Goal: Information Seeking & Learning: Learn about a topic

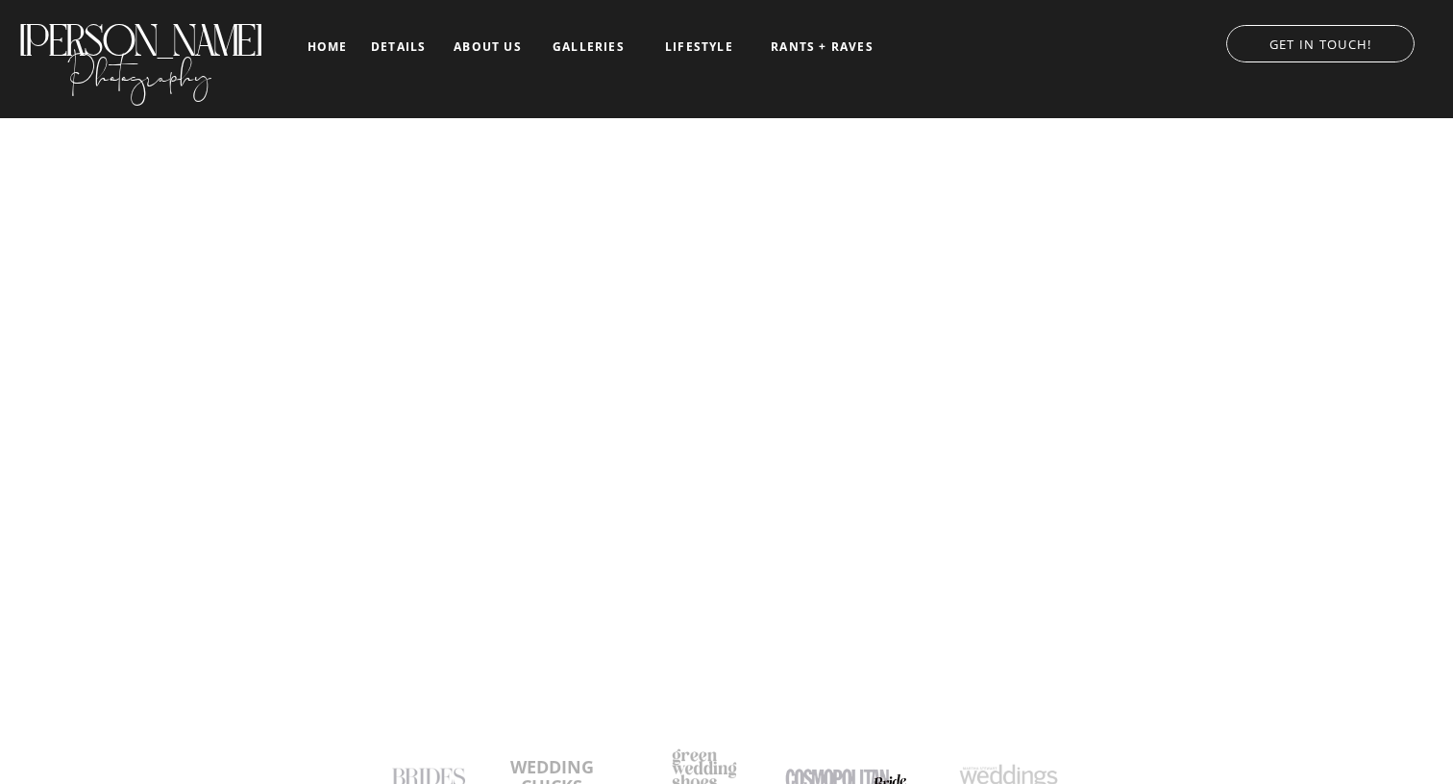
click at [469, 49] on nav "about us" at bounding box center [488, 46] width 80 height 13
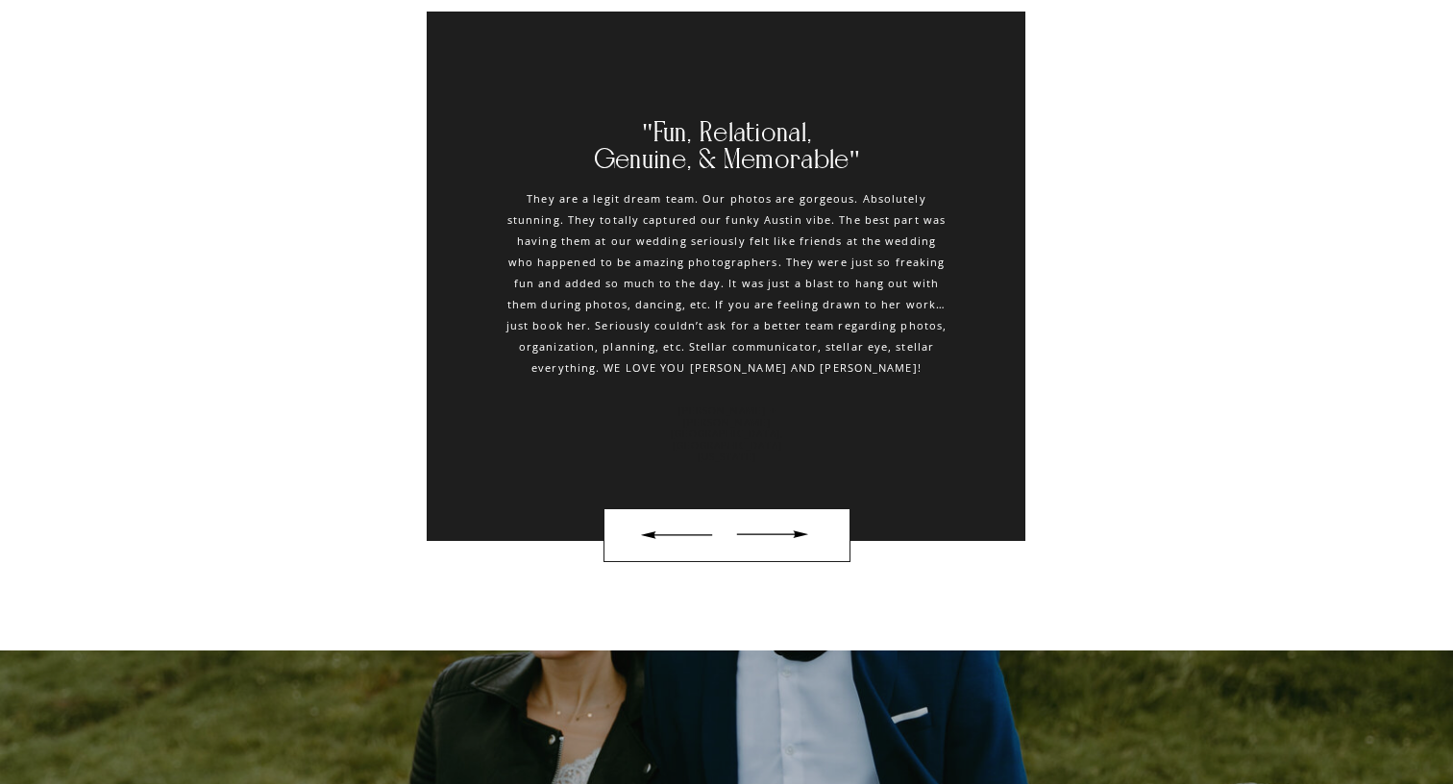
scroll to position [3723, 0]
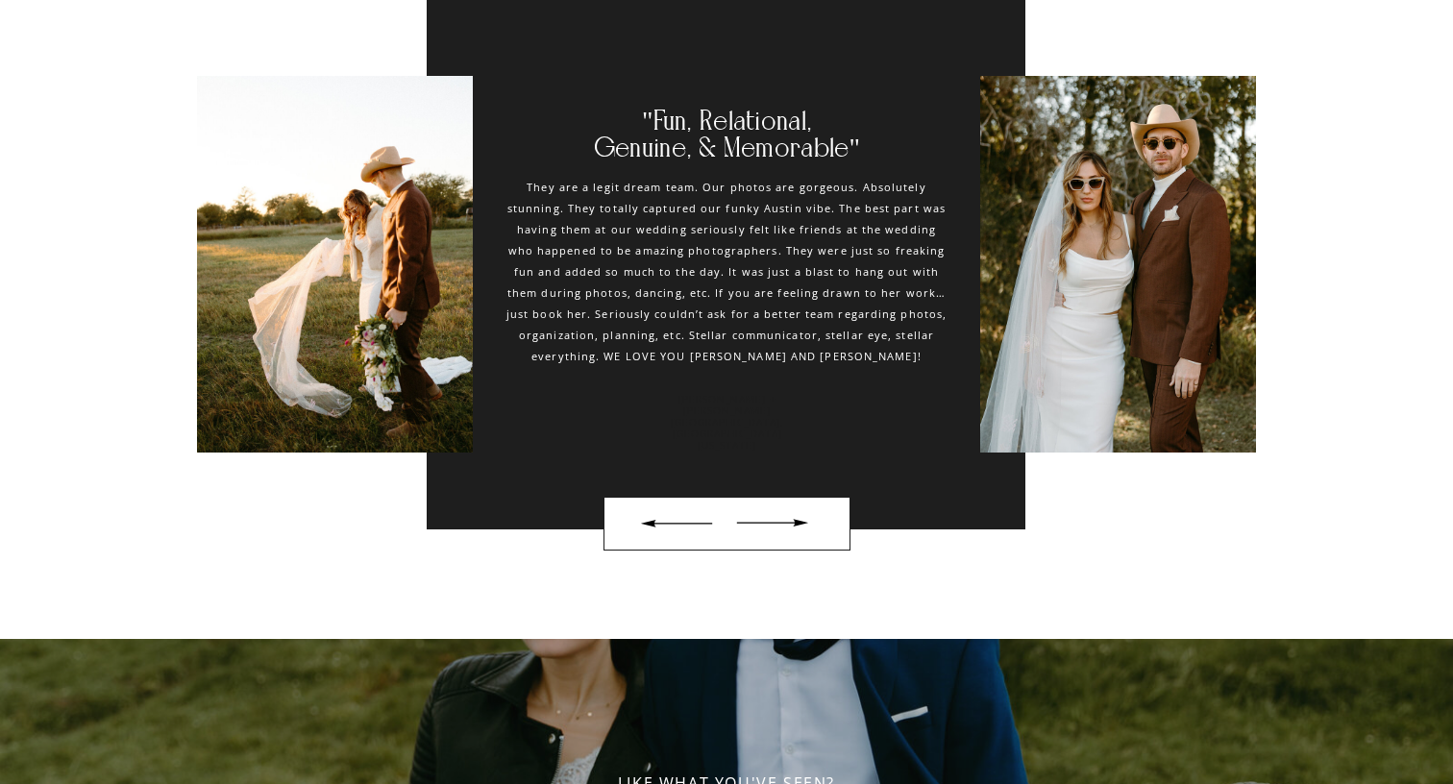
click at [798, 517] on div at bounding box center [771, 523] width 89 height 32
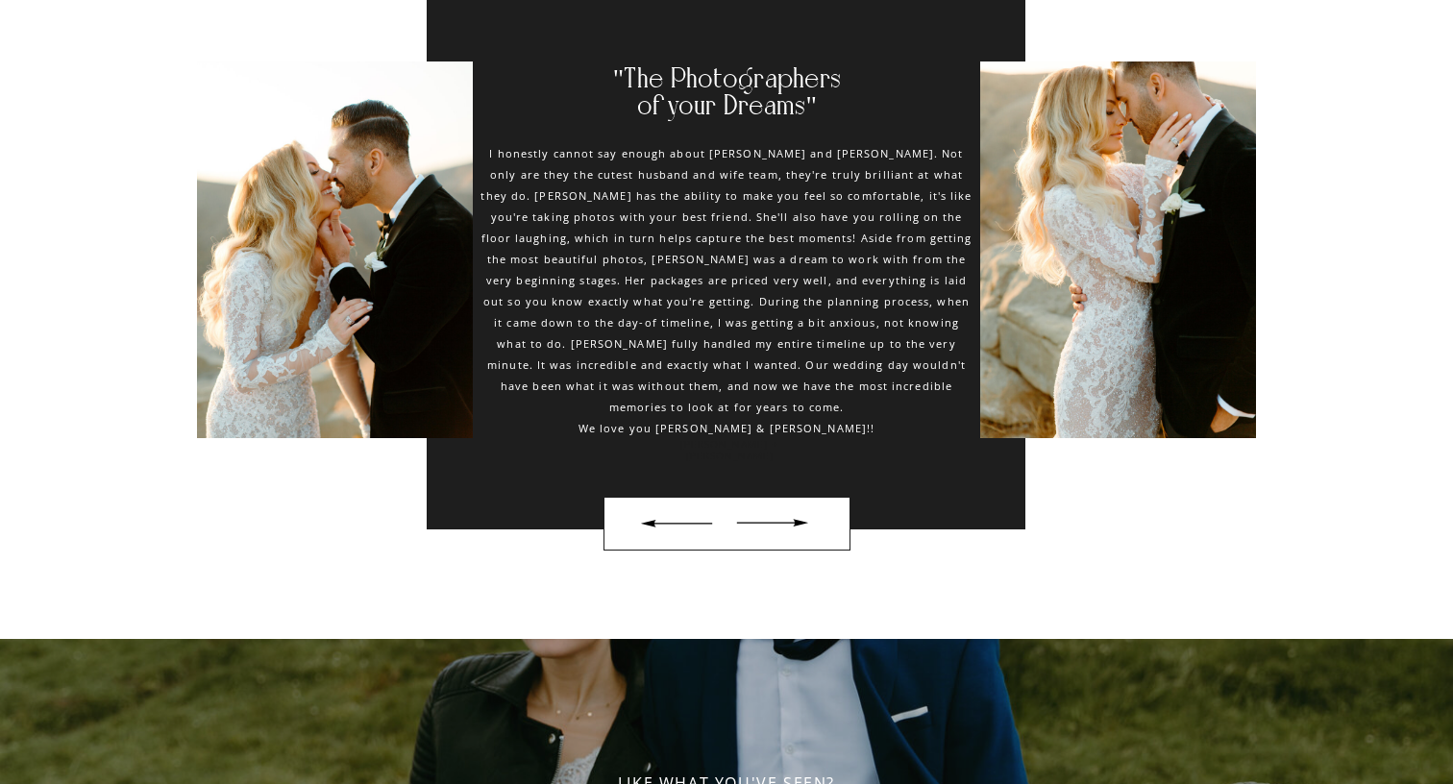
click at [798, 517] on div at bounding box center [771, 523] width 89 height 32
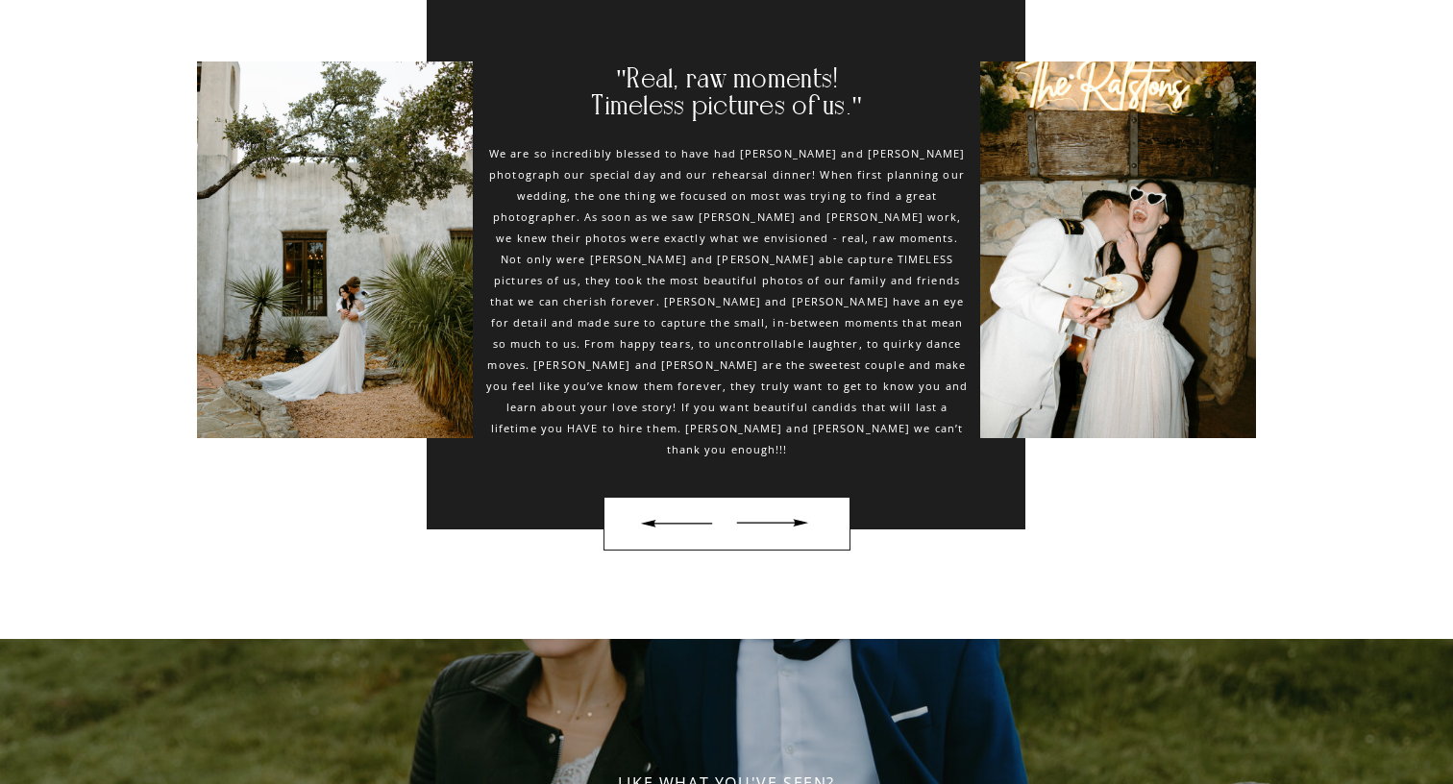
click at [798, 518] on div at bounding box center [771, 523] width 89 height 32
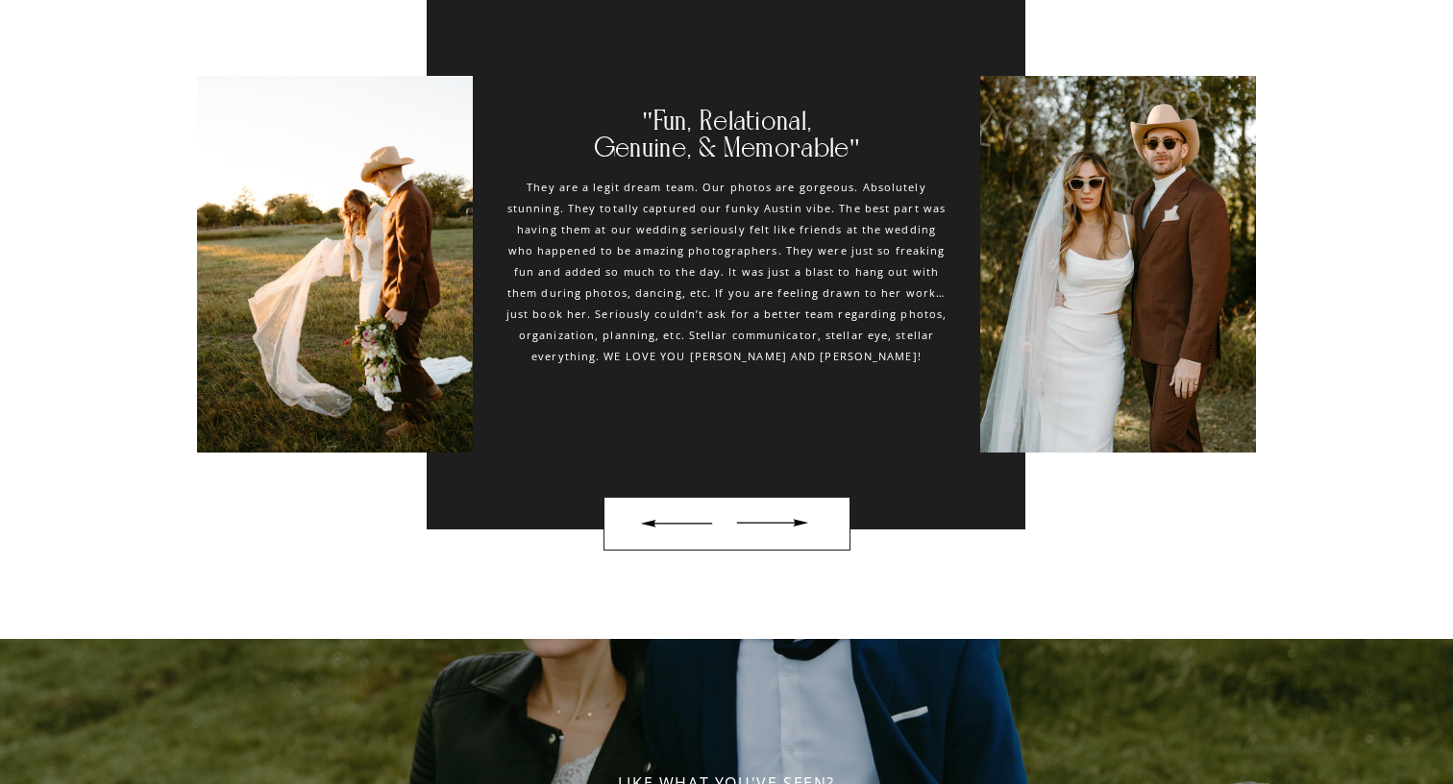
click at [798, 517] on div at bounding box center [771, 523] width 89 height 32
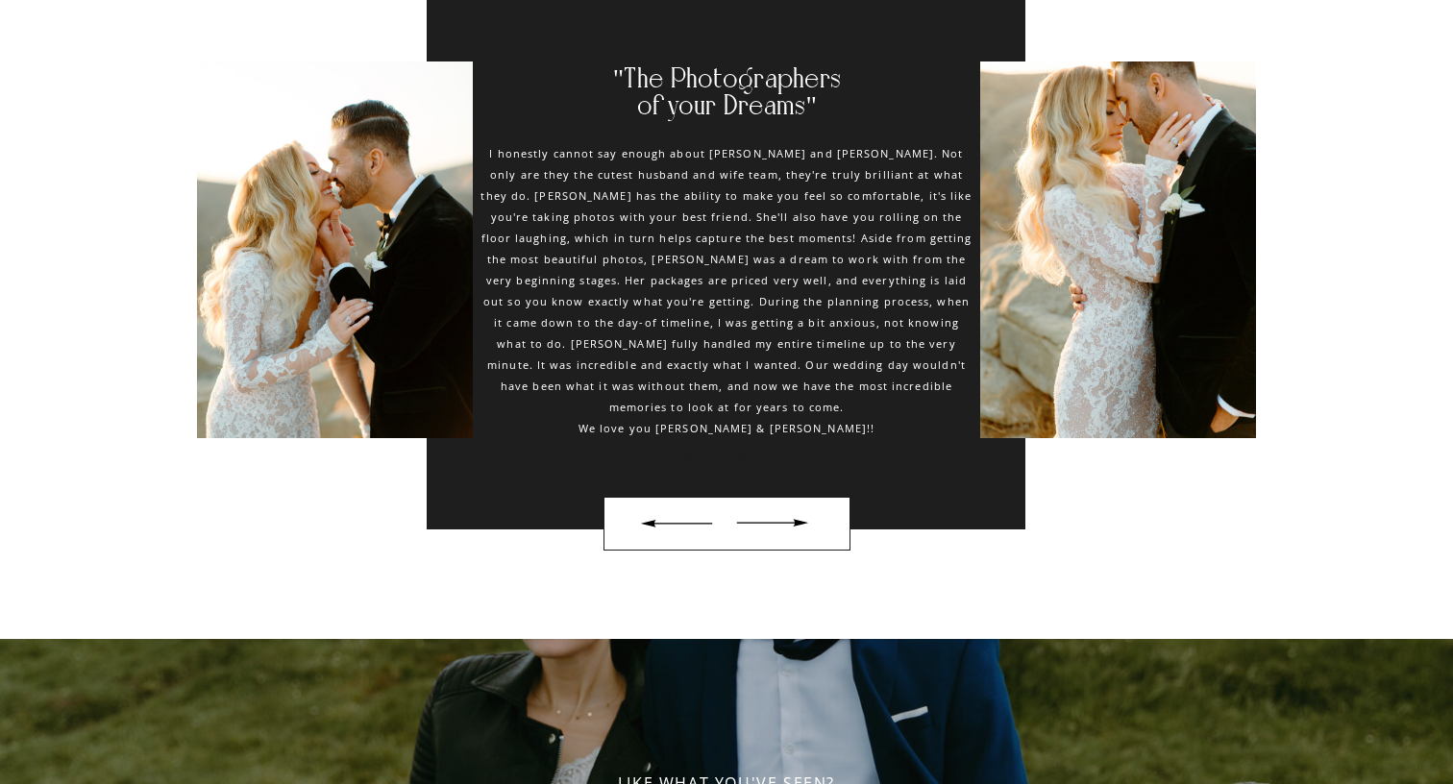
click at [798, 517] on div at bounding box center [771, 523] width 89 height 32
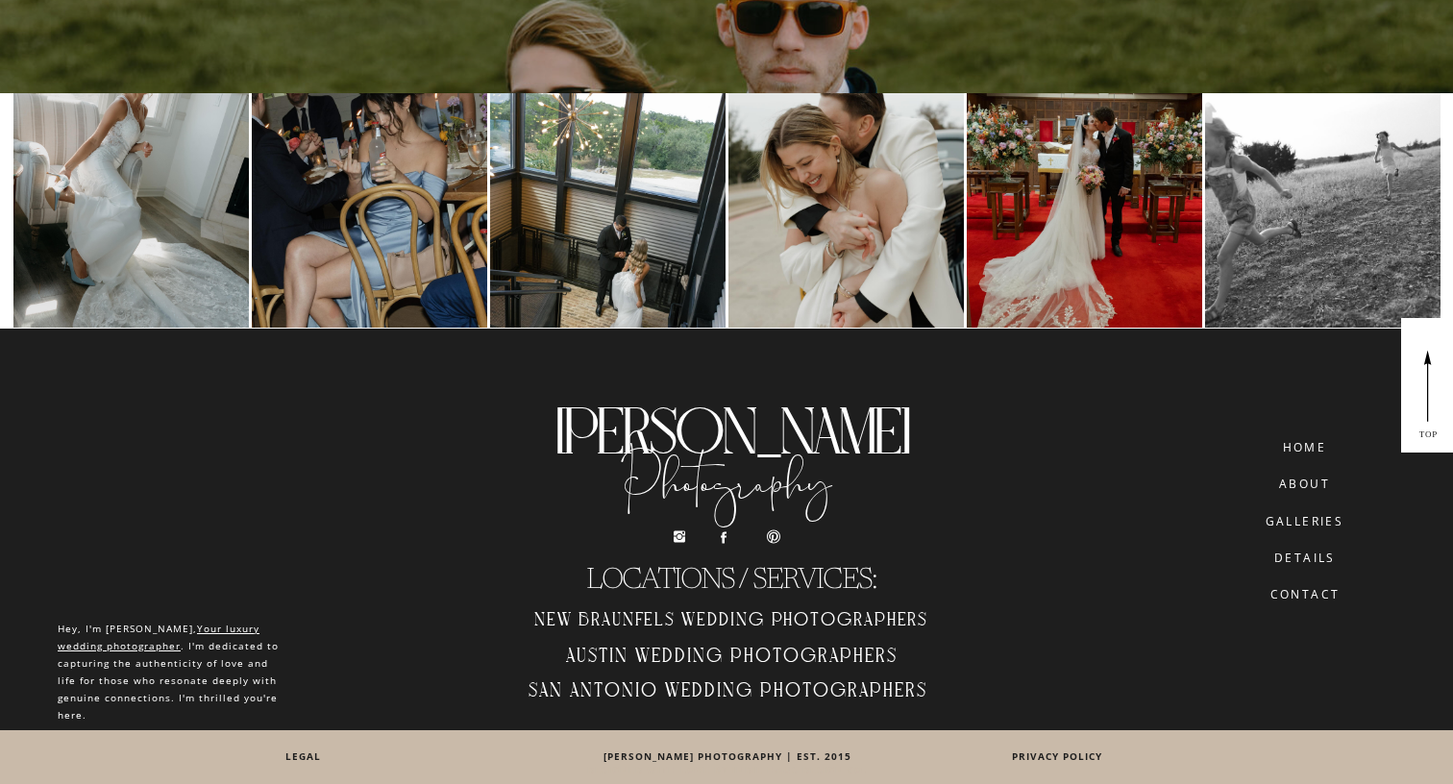
scroll to position [4688, 0]
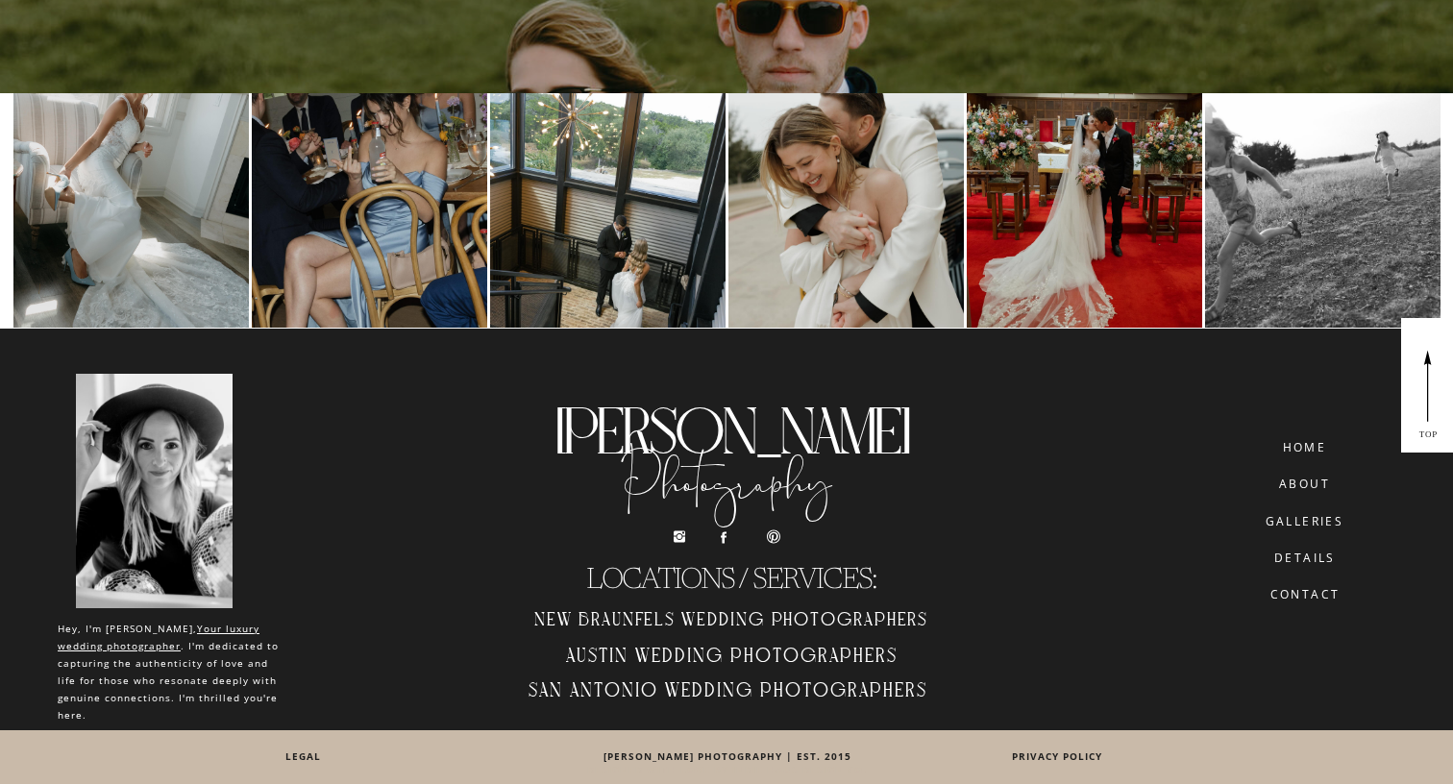
click at [761, 618] on h2 "New Braunfels Wedding Photographers" at bounding box center [731, 618] width 434 height 32
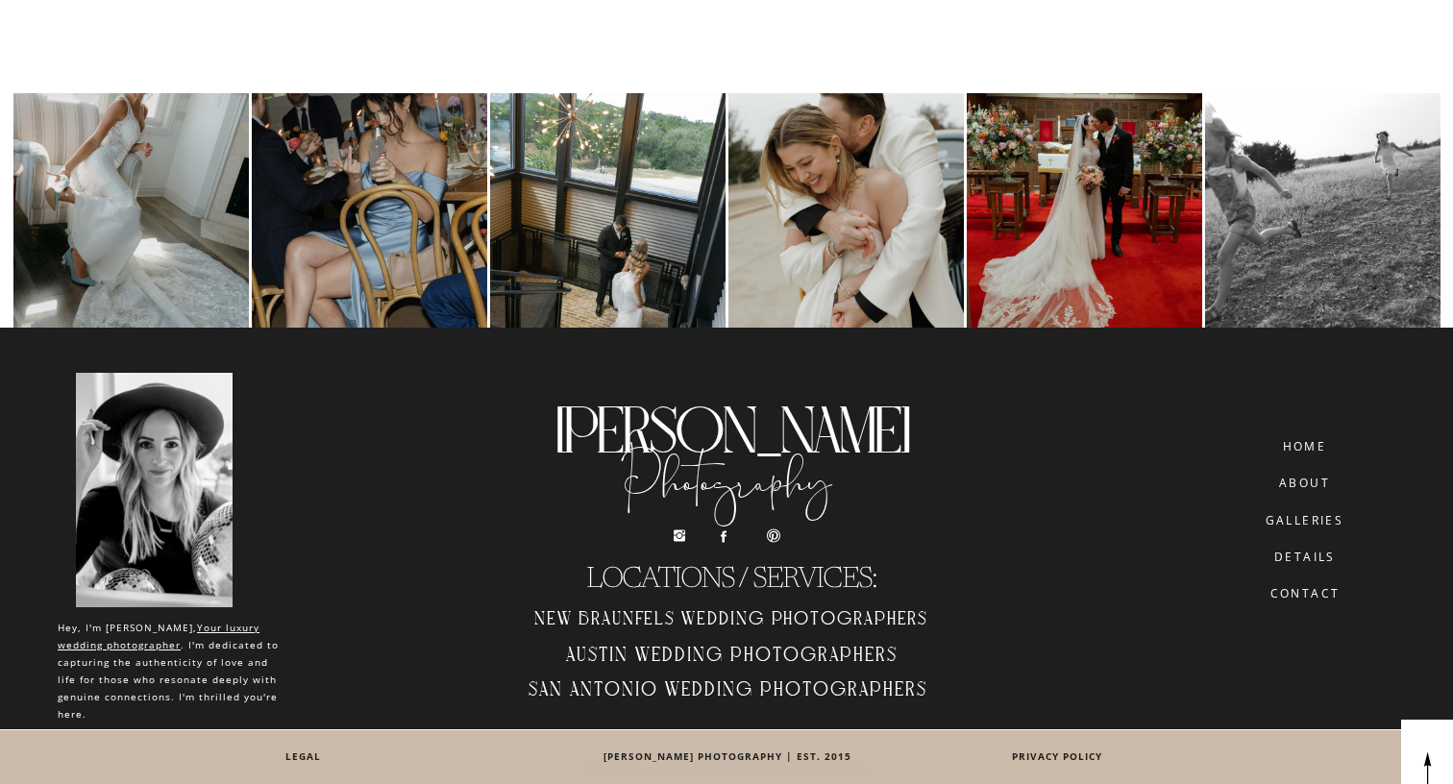
scroll to position [9822, 0]
click at [832, 771] on h3 "DESIGNED WITH LOVE BY INDIE HAUS DESIGN CO." at bounding box center [727, 770] width 558 height 13
click at [1311, 484] on nav "about" at bounding box center [1305, 483] width 74 height 13
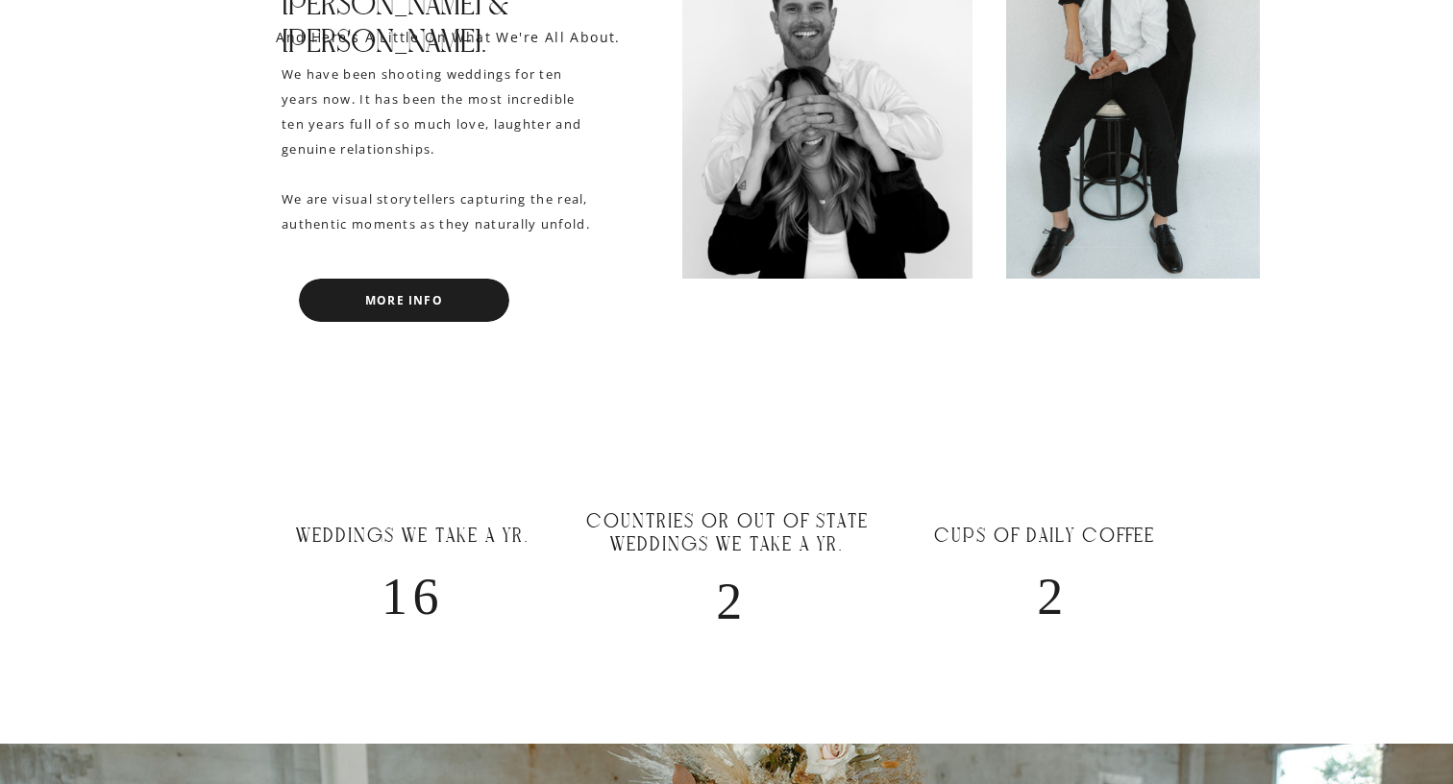
scroll to position [1343, 0]
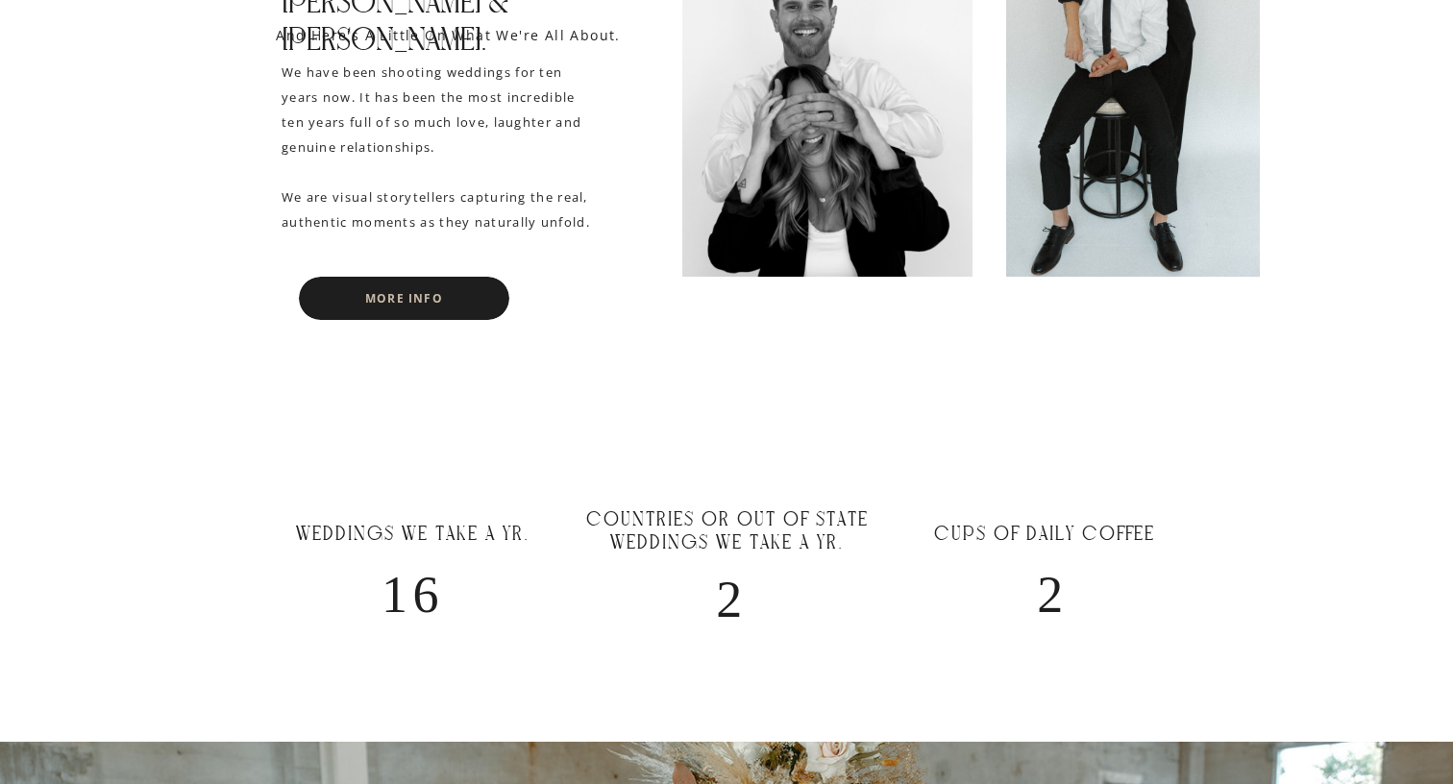
click at [382, 302] on nav "MORE INFO" at bounding box center [404, 298] width 164 height 13
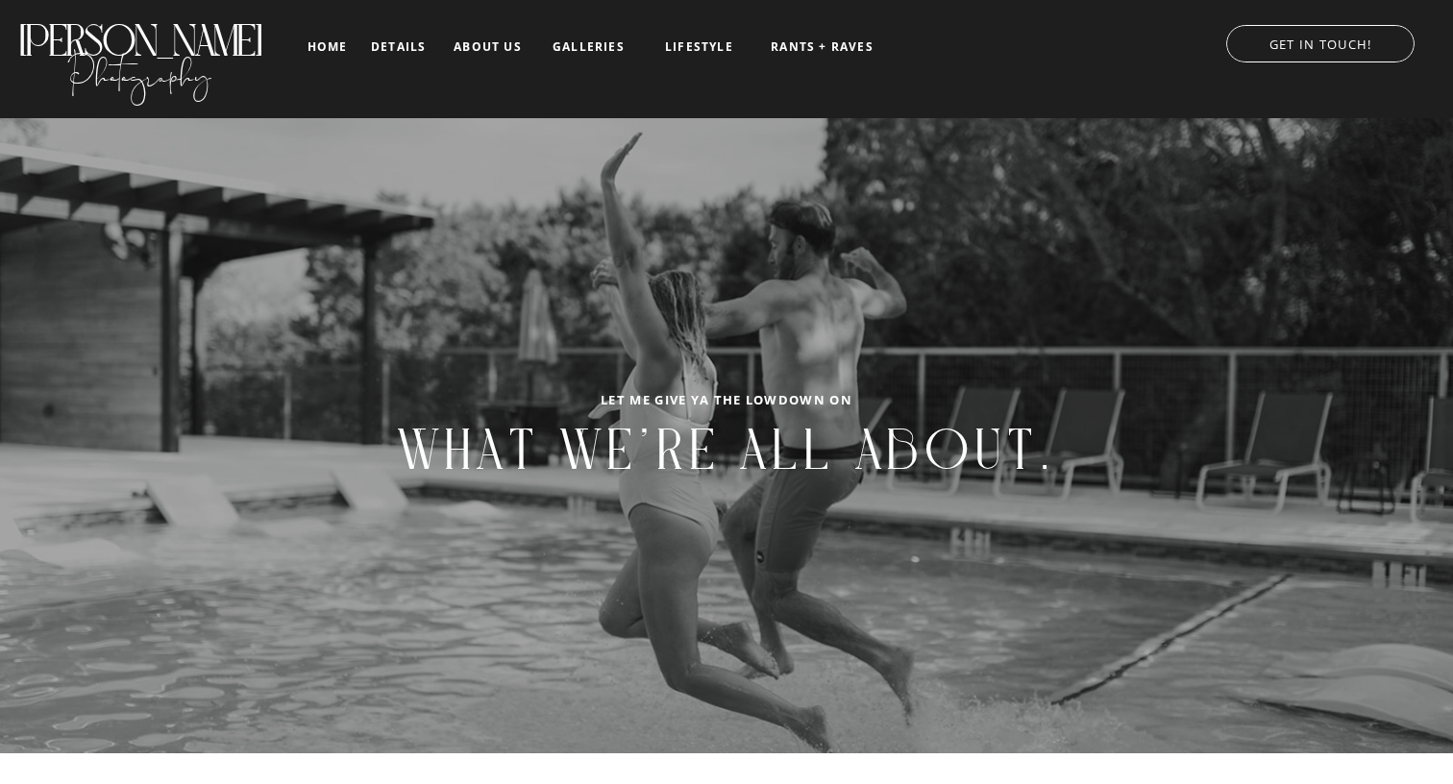
scroll to position [0, 0]
click at [792, 49] on nav "RANTS + RAVES" at bounding box center [822, 46] width 107 height 13
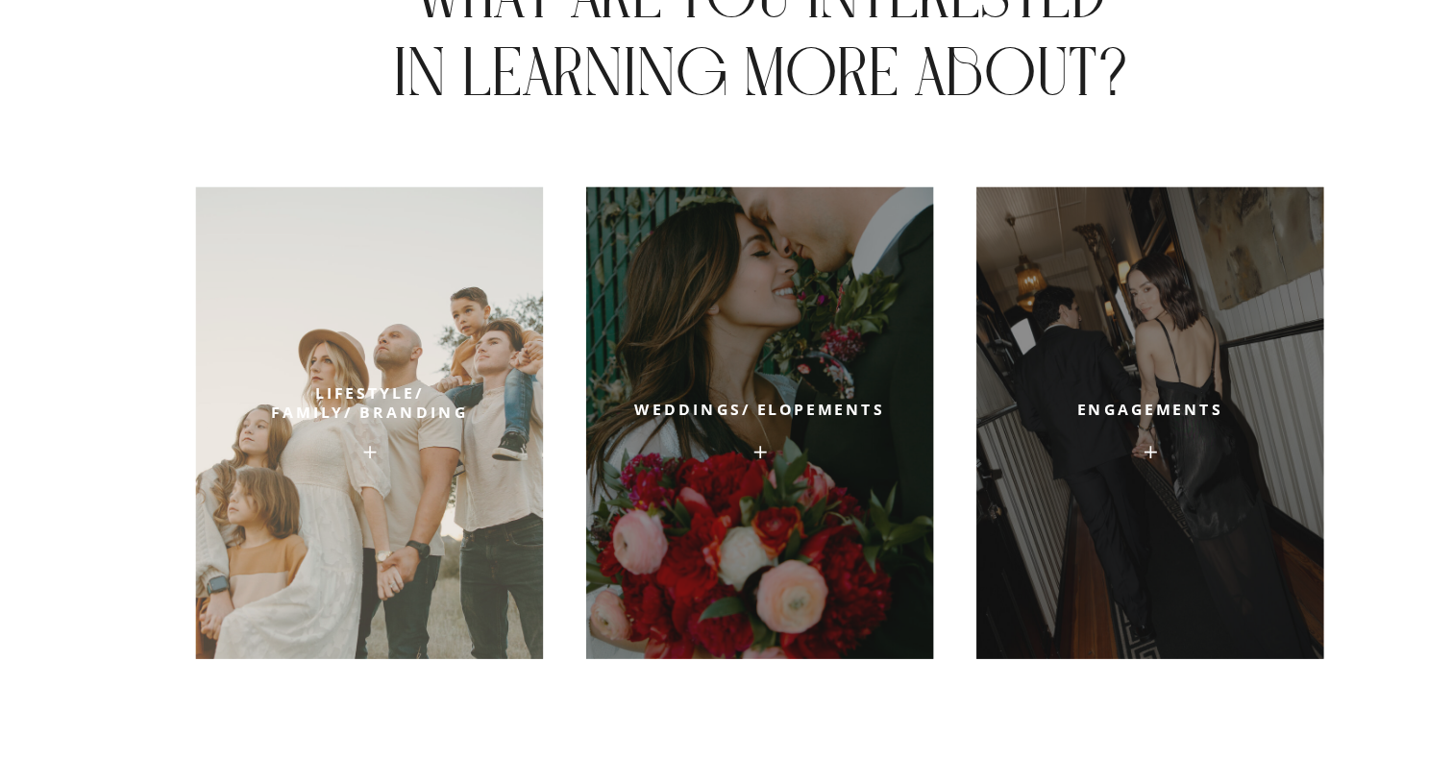
scroll to position [6523, 0]
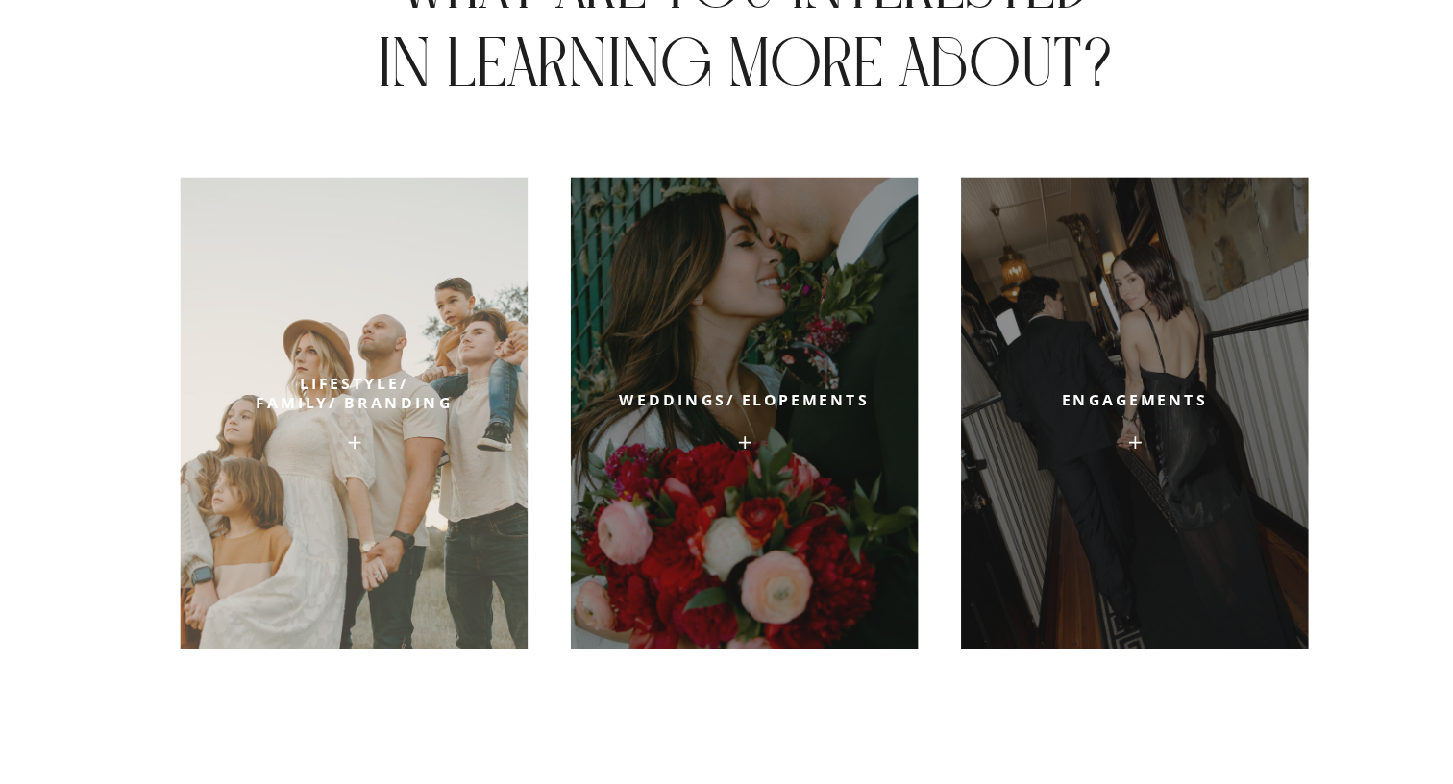
click at [320, 388] on div at bounding box center [404, 477] width 286 height 389
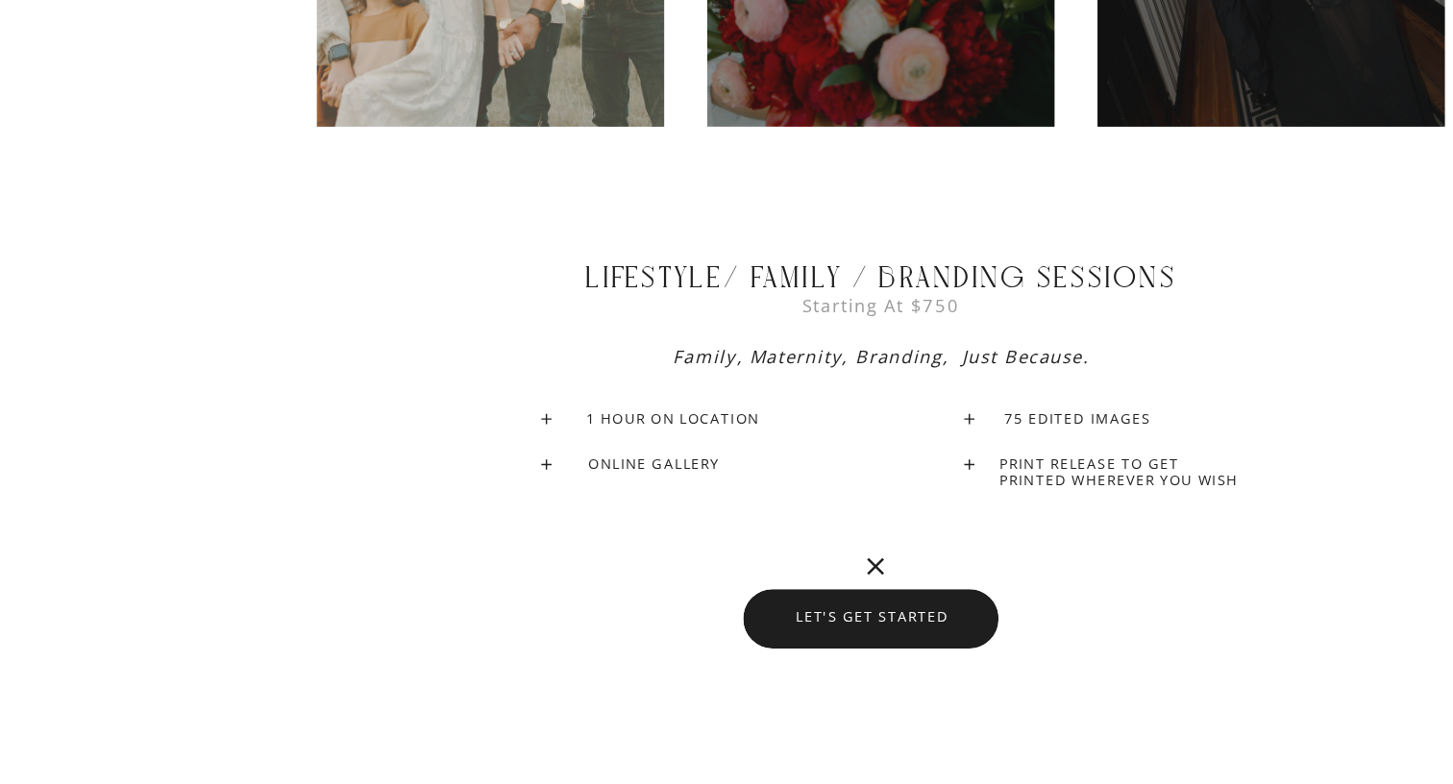
scroll to position [6959, 0]
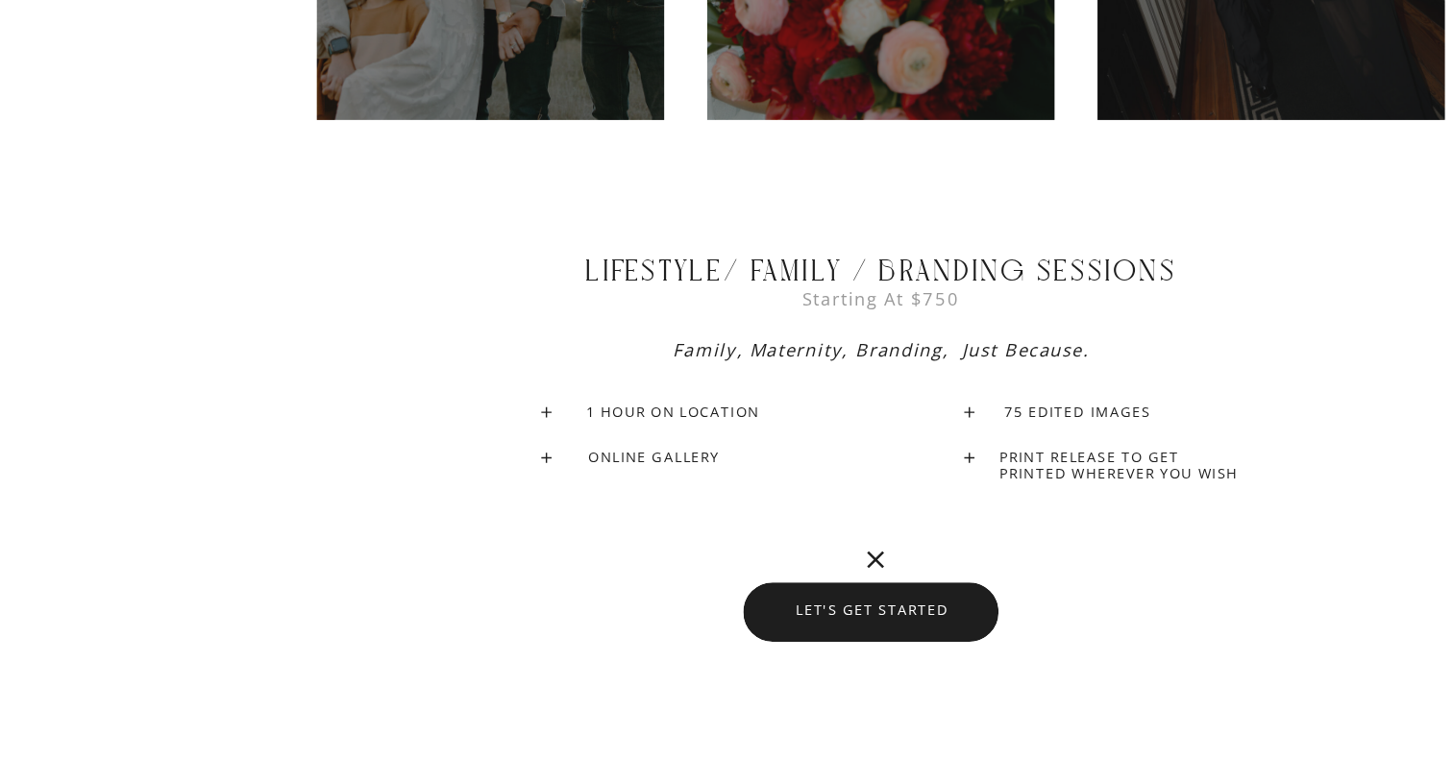
click at [724, 592] on icon at bounding box center [722, 599] width 14 height 14
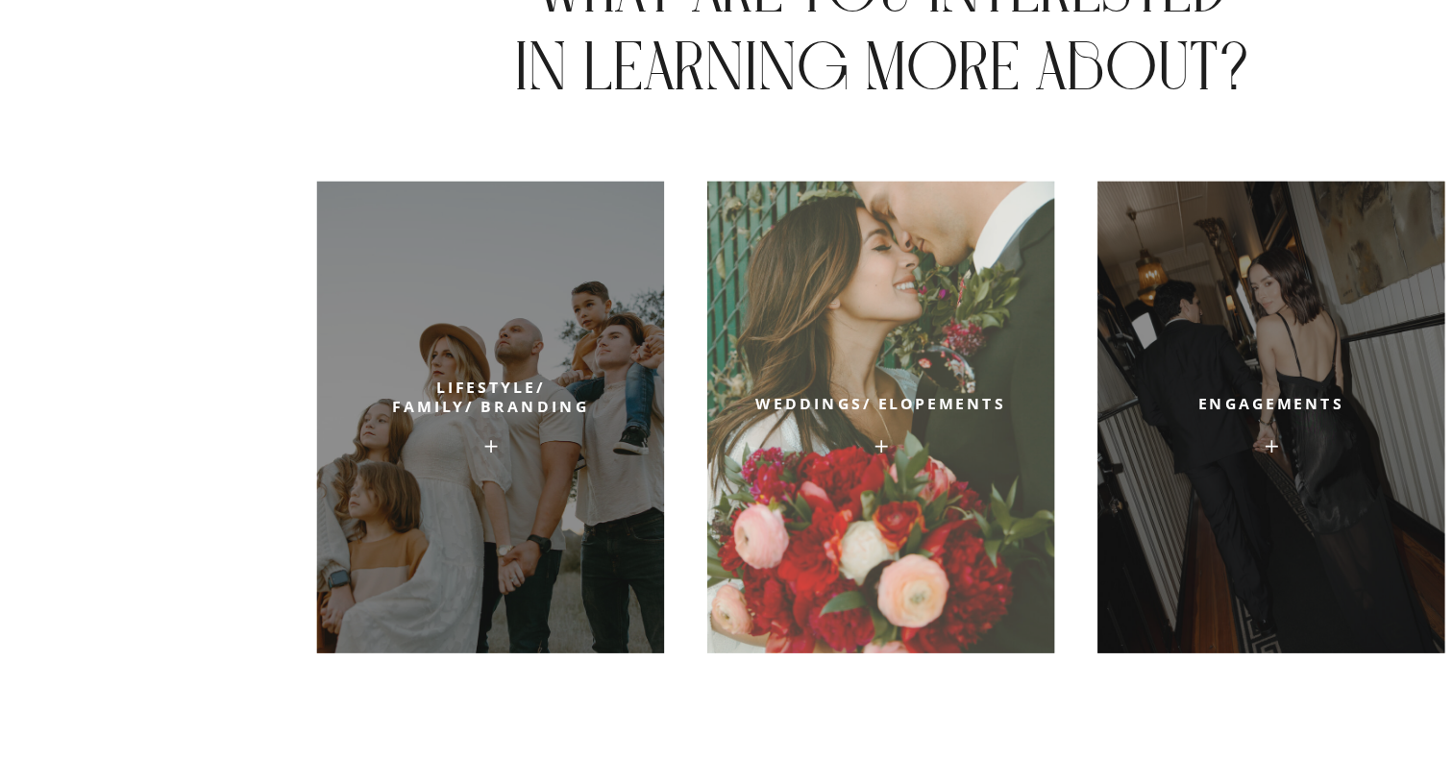
scroll to position [6632, 0]
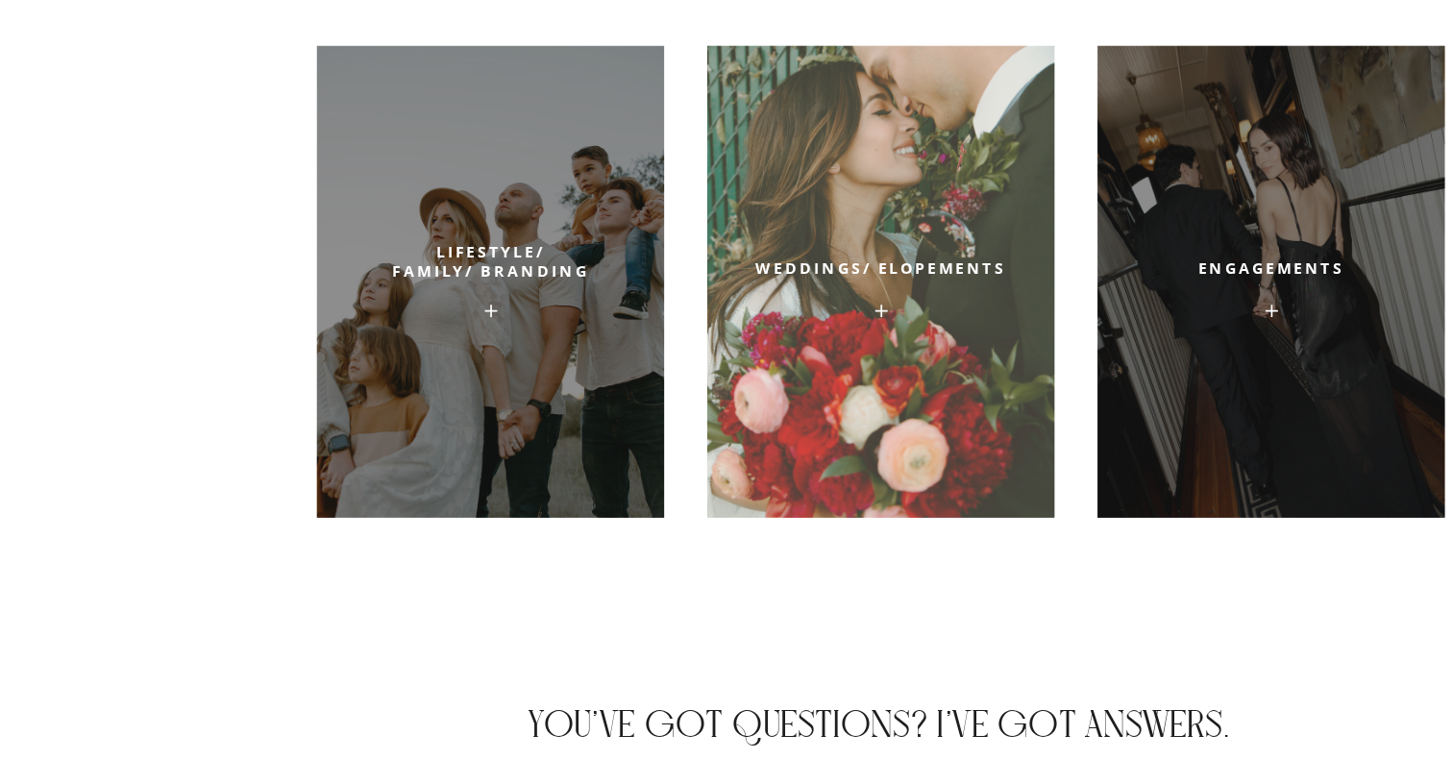
click at [816, 251] on div at bounding box center [726, 369] width 286 height 389
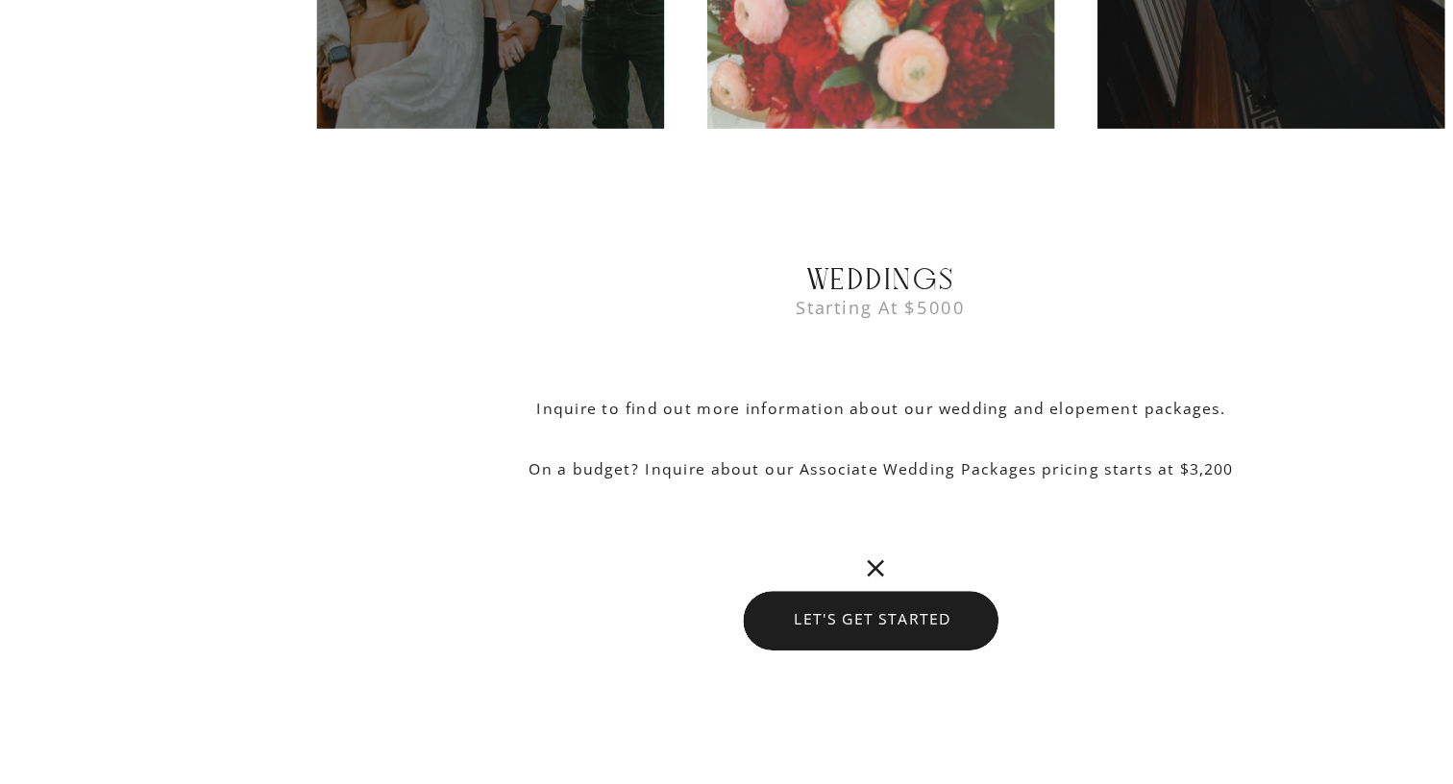
scroll to position [6959, 0]
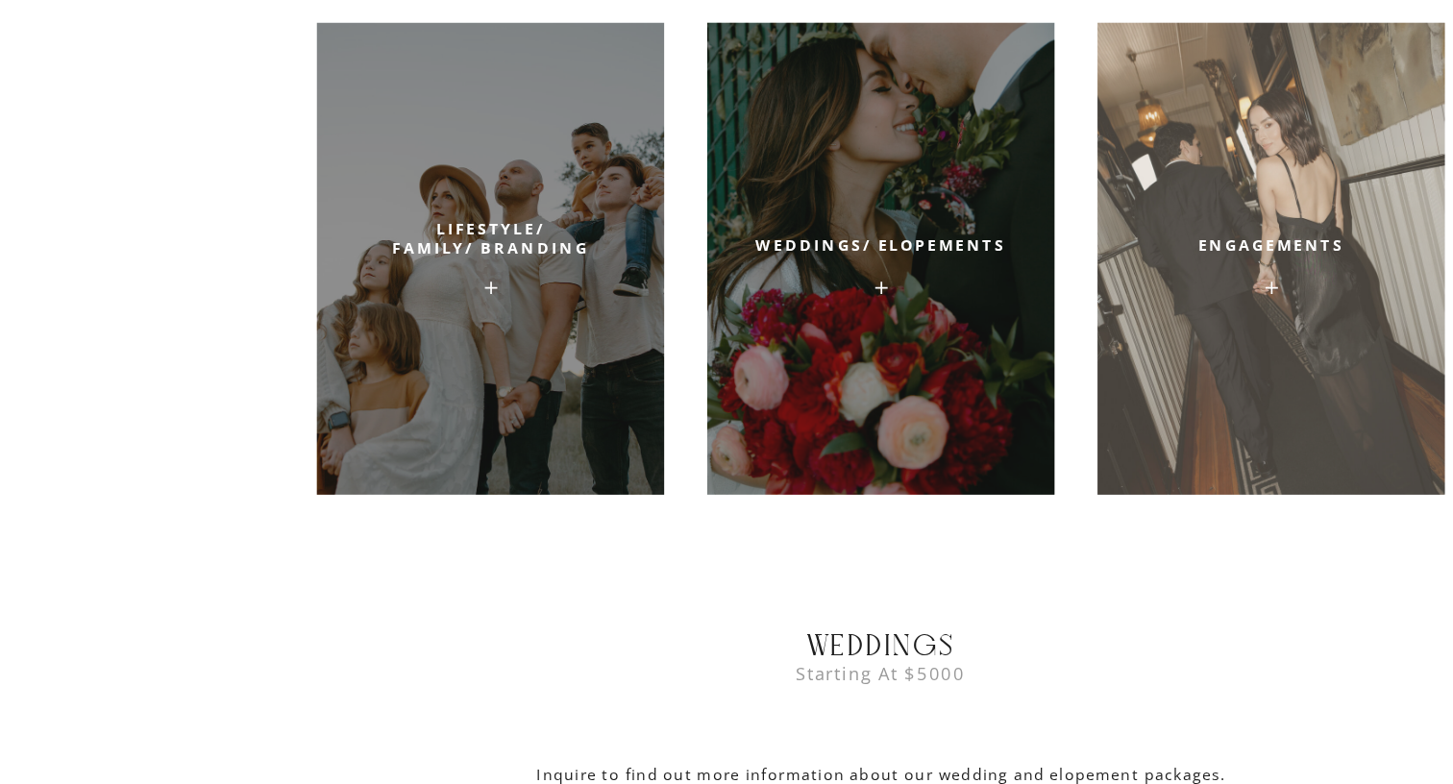
click at [1073, 225] on div at bounding box center [1048, 213] width 286 height 389
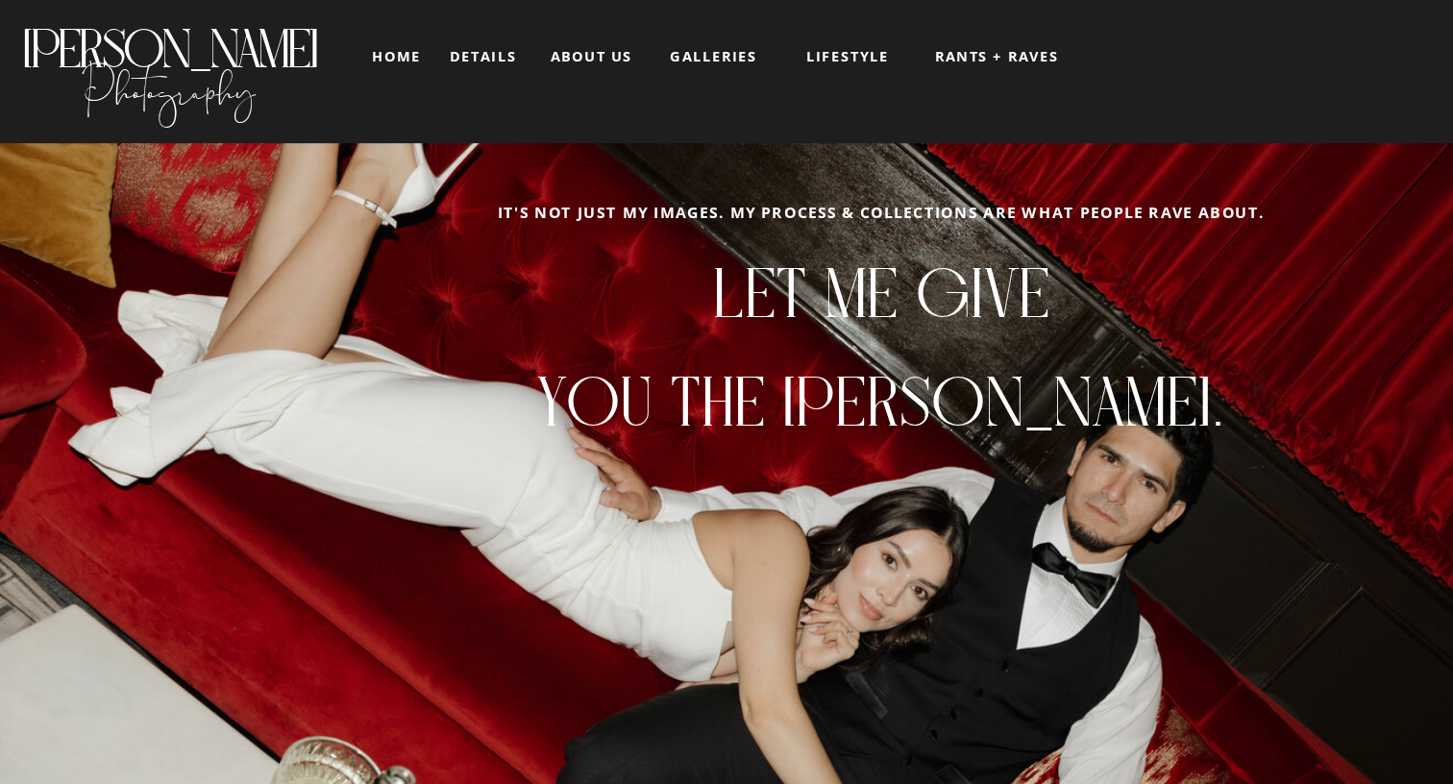
scroll to position [0, 0]
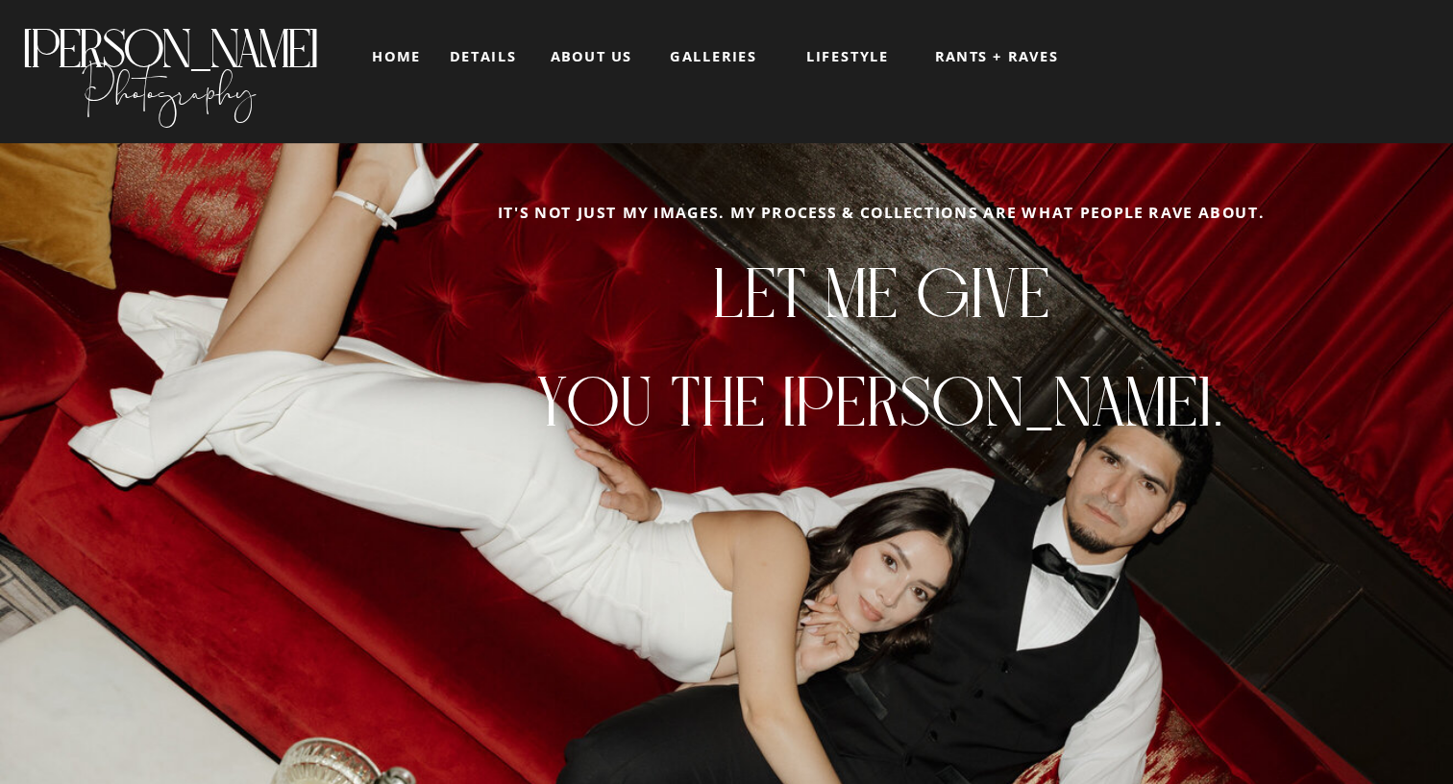
click at [392, 51] on nav "details" at bounding box center [398, 46] width 55 height 12
click at [327, 40] on nav "home" at bounding box center [327, 46] width 45 height 12
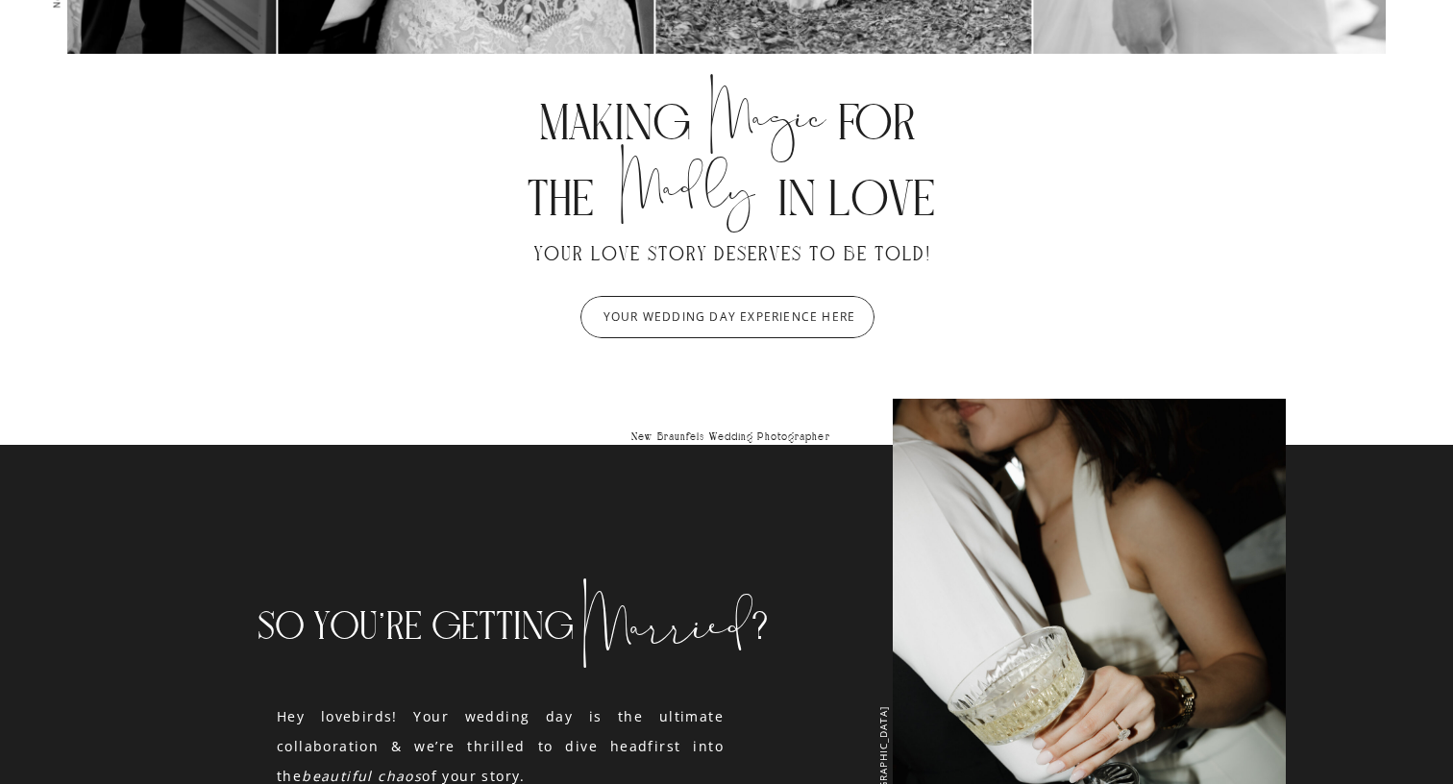
scroll to position [1374, 0]
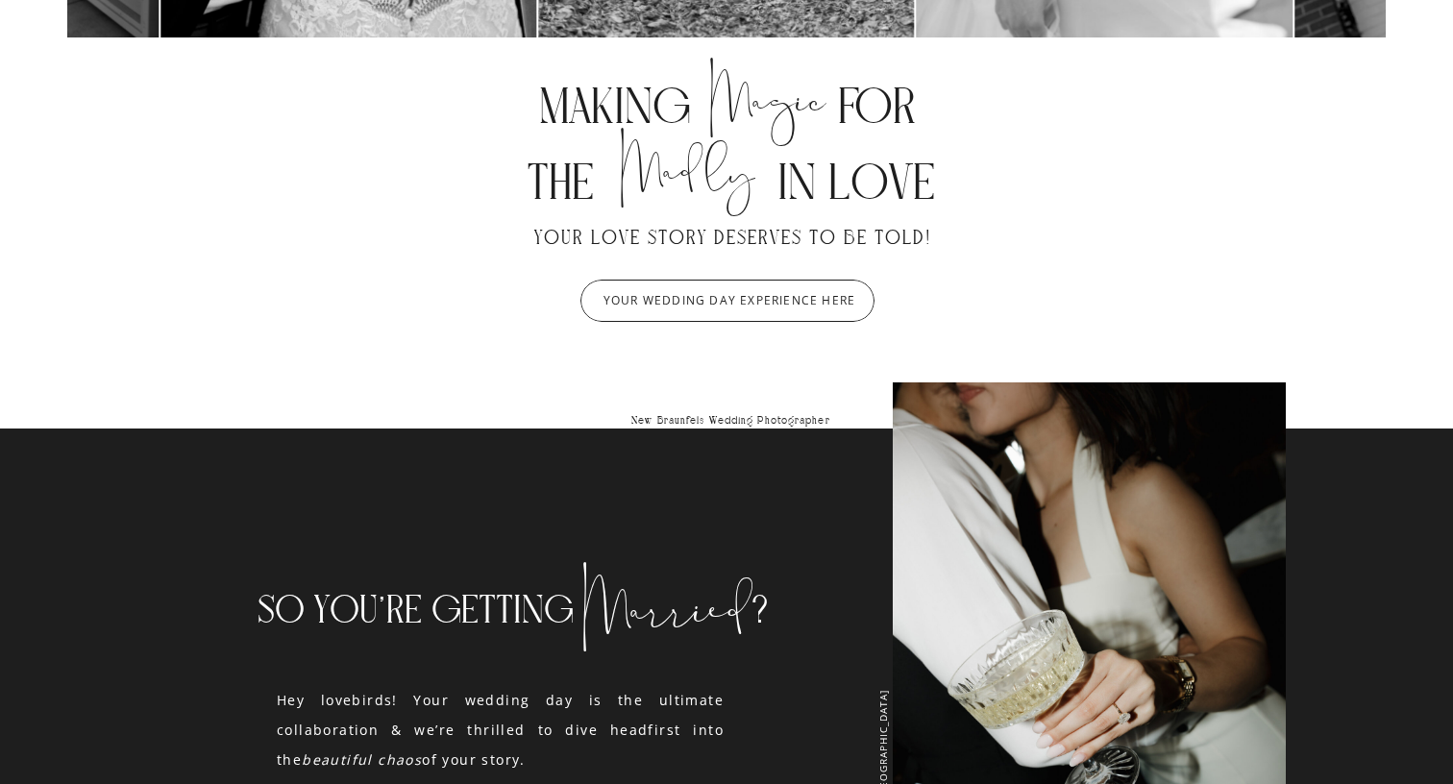
click at [771, 313] on div at bounding box center [727, 301] width 294 height 42
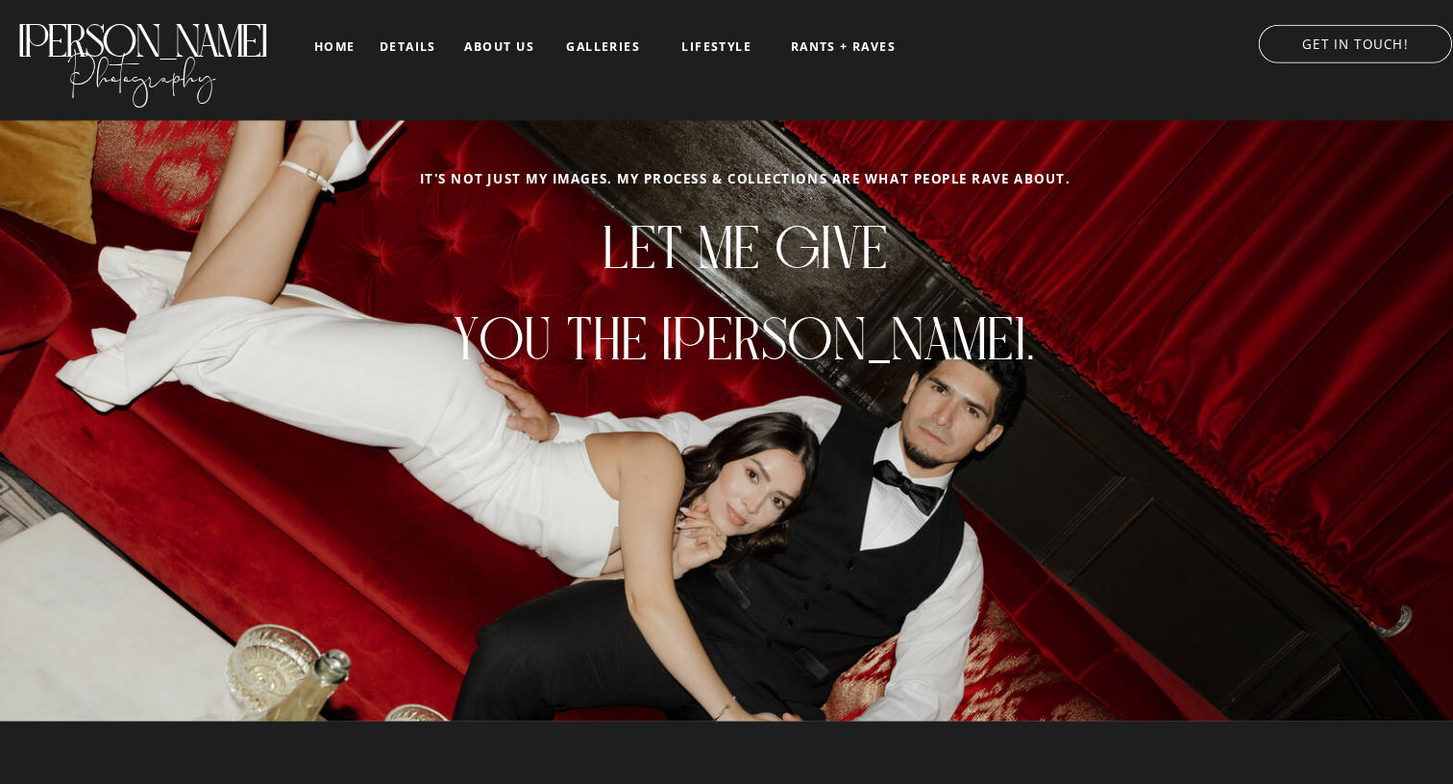
click at [486, 49] on nav "about us" at bounding box center [488, 46] width 80 height 13
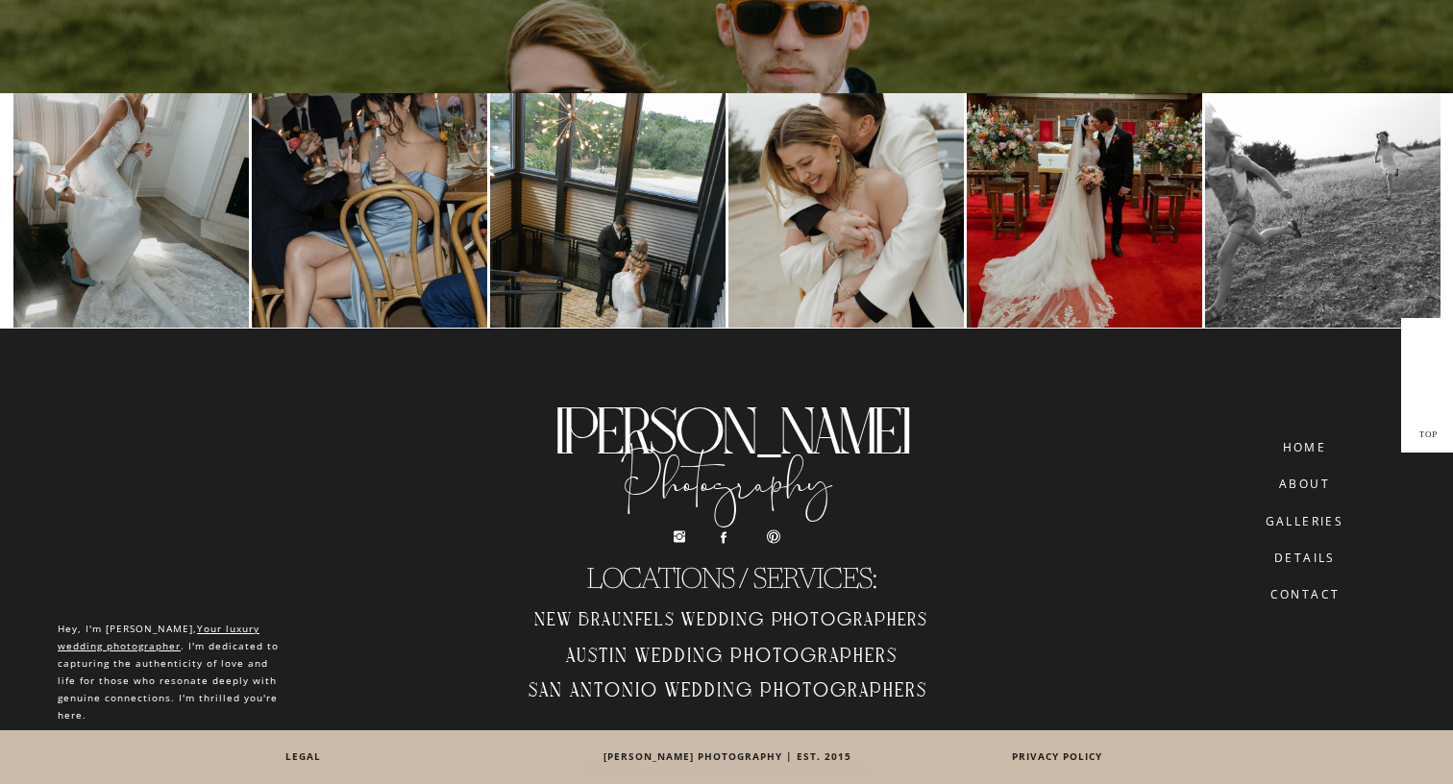
scroll to position [4688, 0]
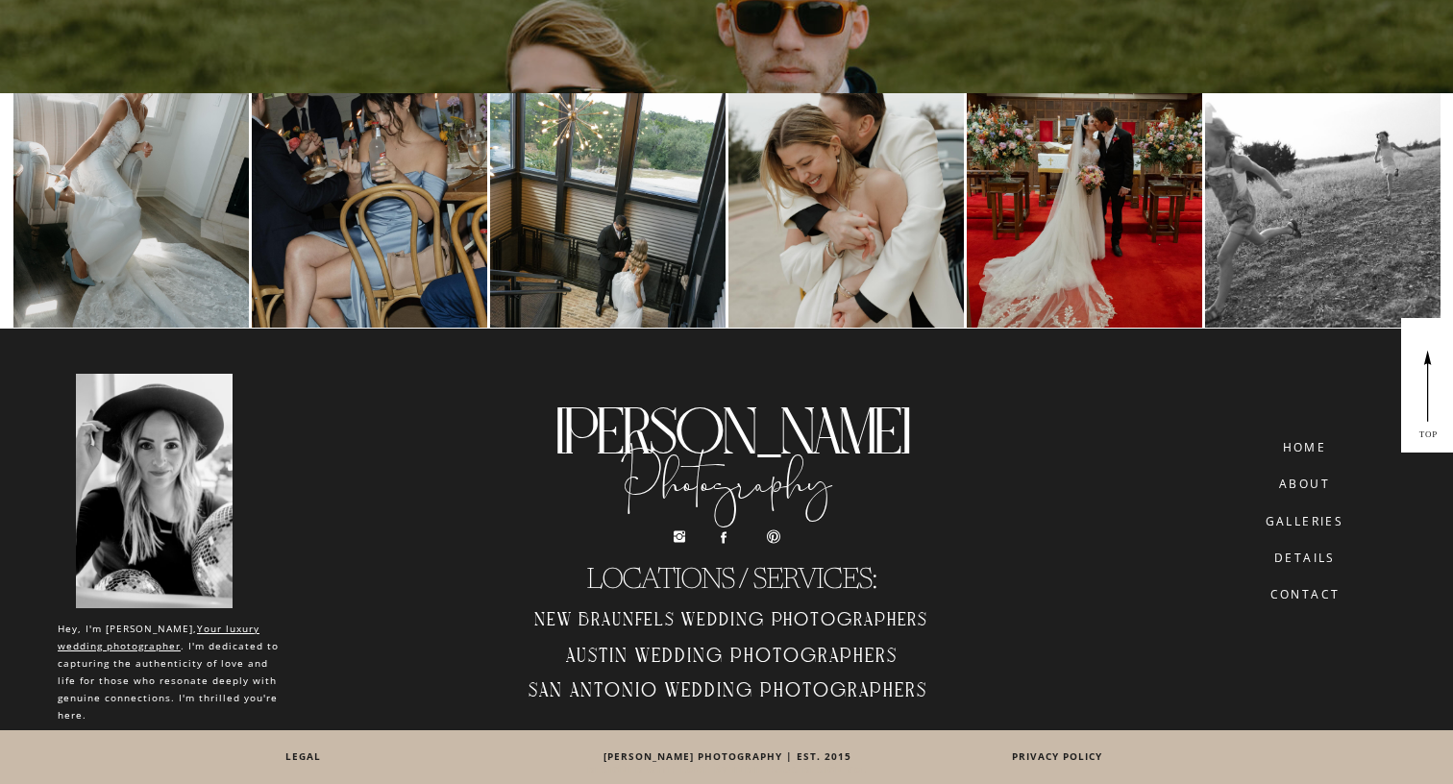
click at [675, 536] on icon at bounding box center [679, 537] width 15 height 16
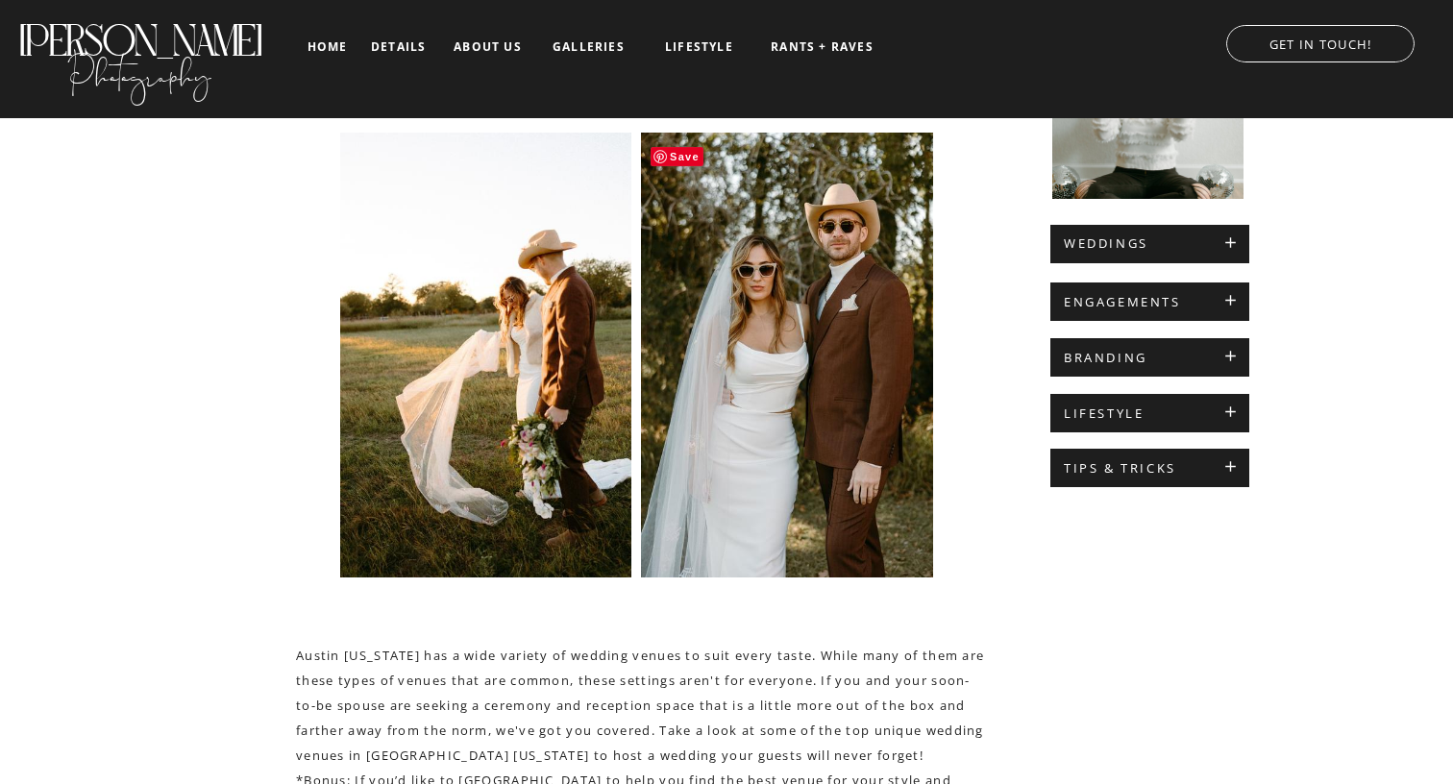
scroll to position [554, 0]
click at [1154, 475] on h2 "TIPS & TRICKS" at bounding box center [1150, 468] width 172 height 15
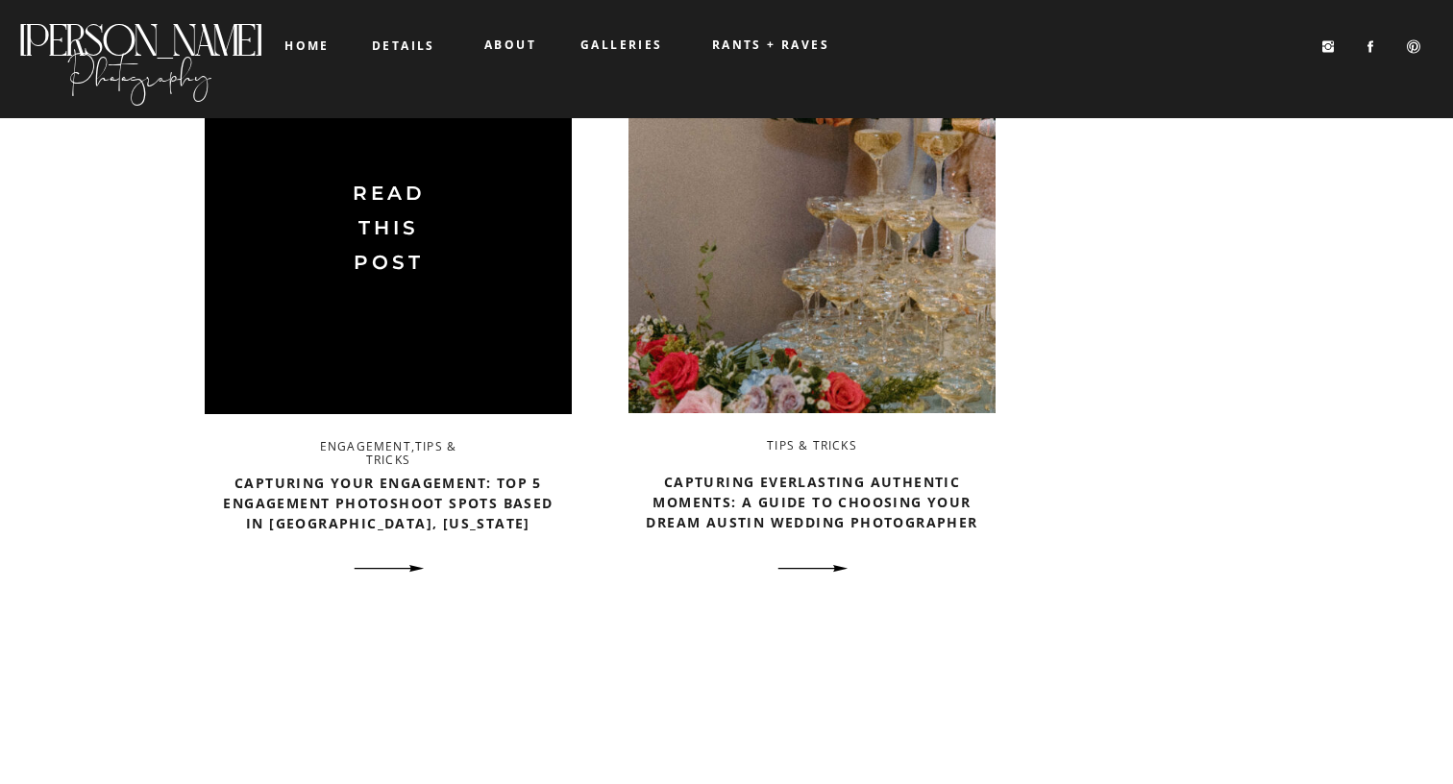
scroll to position [942, 0]
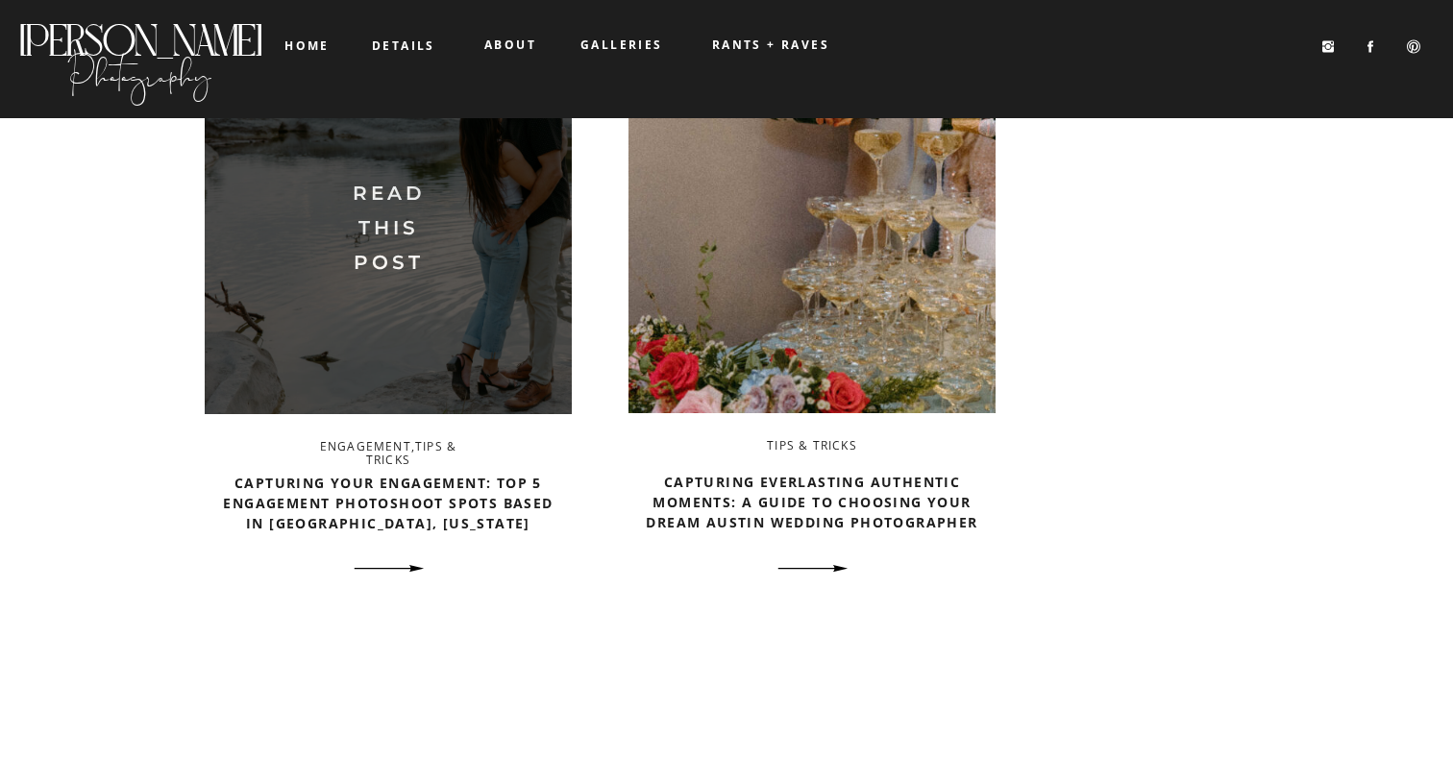
click at [456, 354] on img at bounding box center [388, 220] width 367 height 387
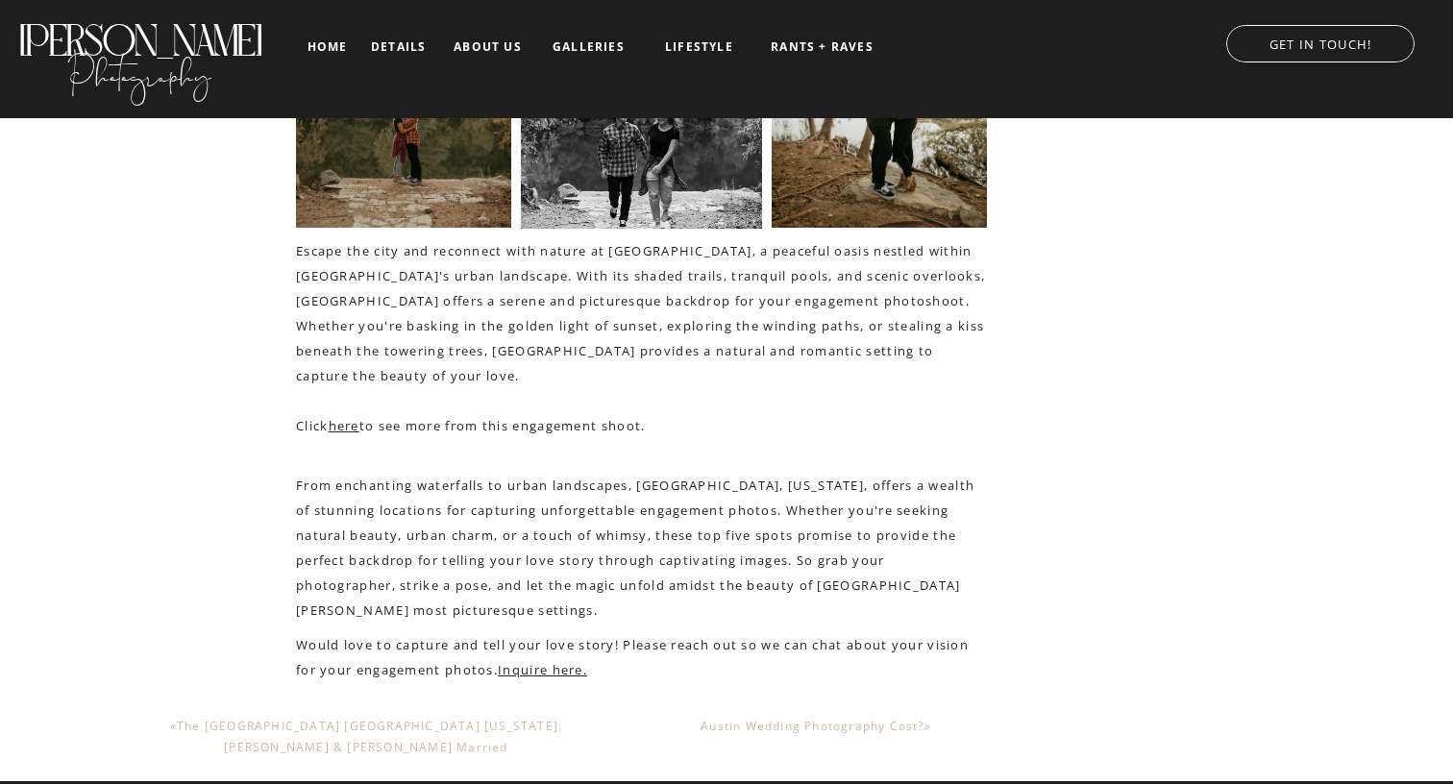
scroll to position [4065, 0]
